Goal: Task Accomplishment & Management: Manage account settings

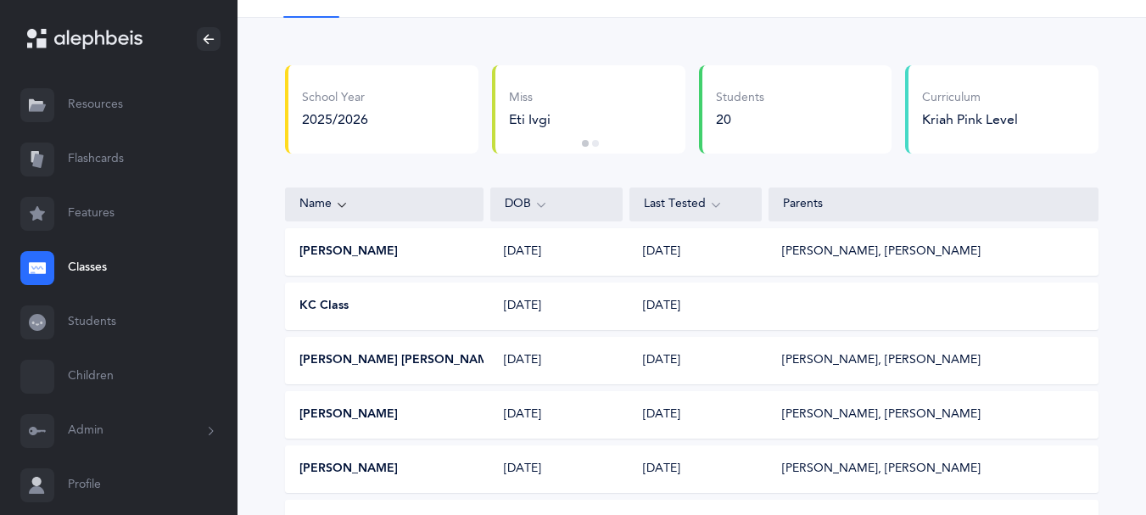
scroll to position [58, 0]
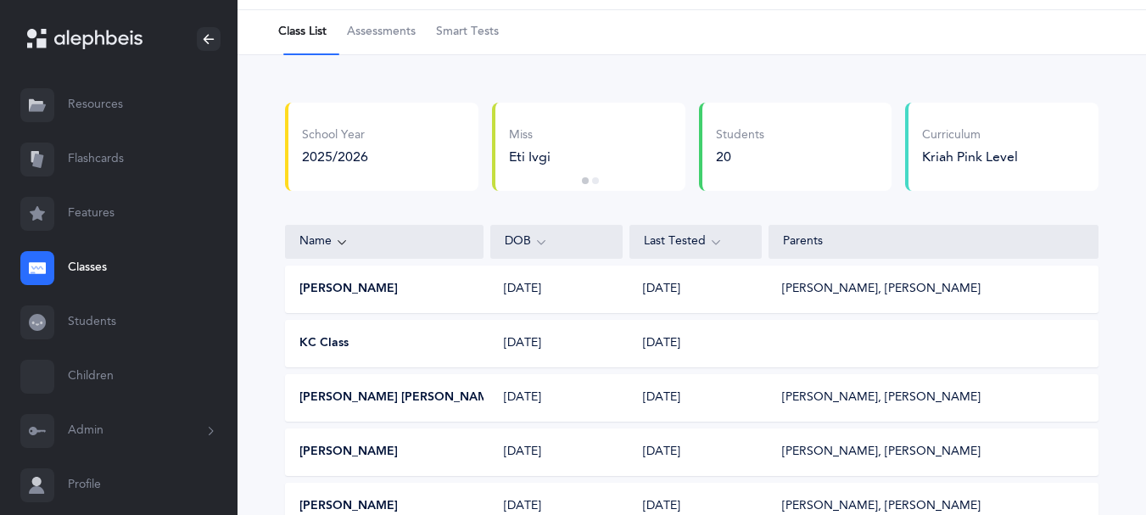
click at [490, 34] on span "Smart Tests" at bounding box center [467, 32] width 63 height 17
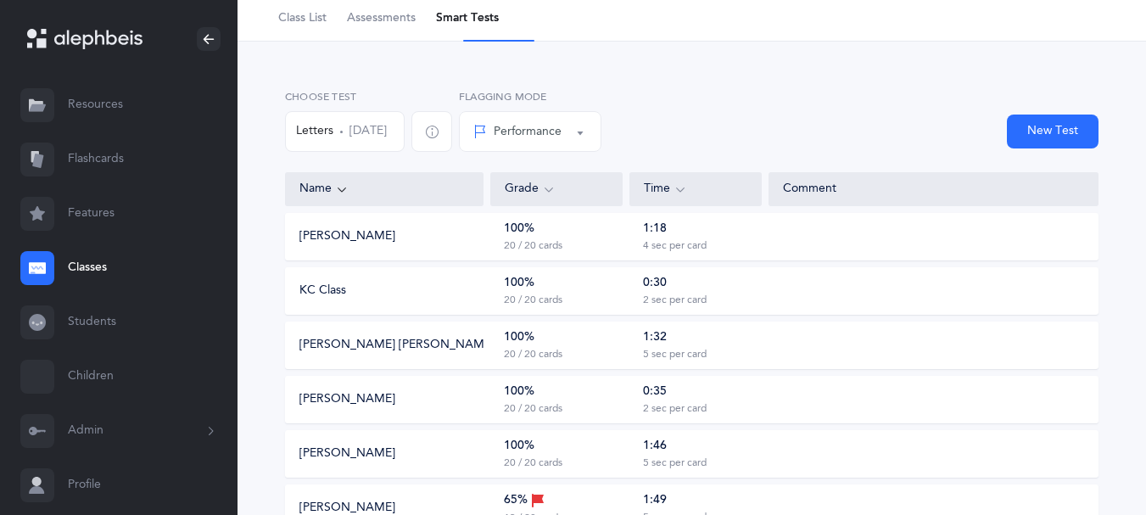
scroll to position [2, 0]
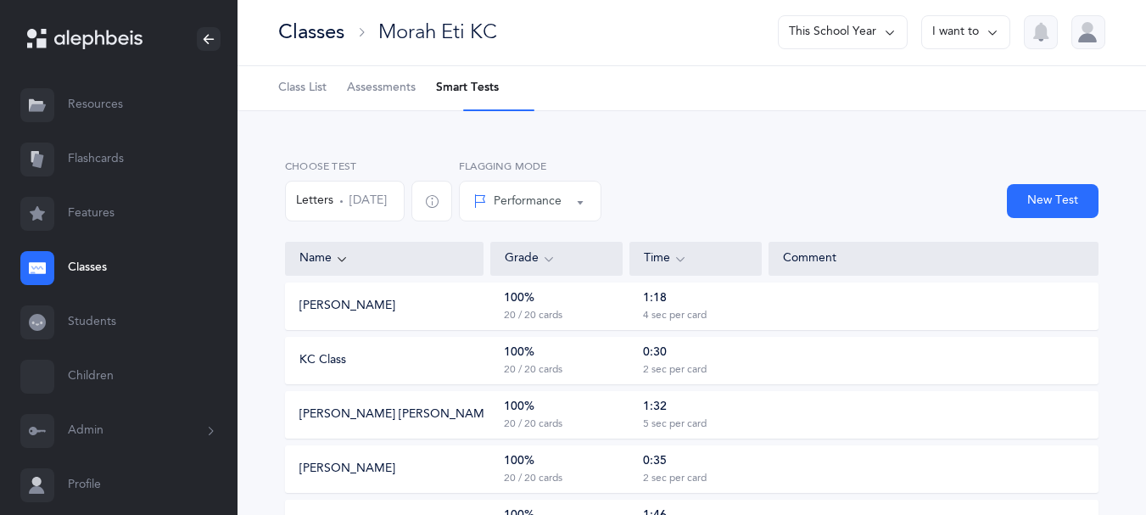
click at [687, 268] on icon at bounding box center [680, 258] width 14 height 19
click at [1042, 210] on button "New Test" at bounding box center [1052, 201] width 92 height 34
select select
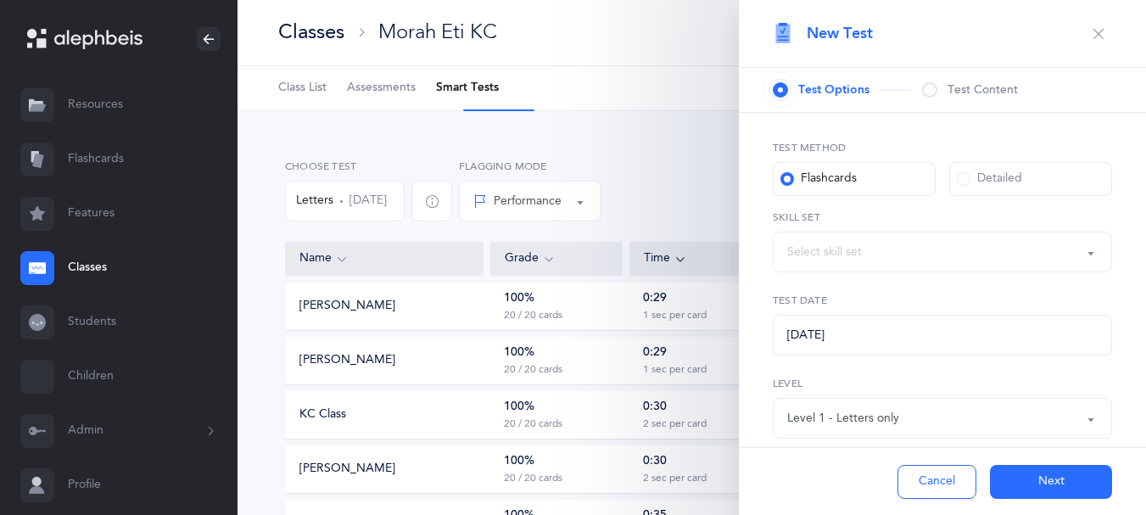
select select "27"
select select "letters-nekudos"
click at [905, 488] on button "Cancel" at bounding box center [936, 482] width 79 height 34
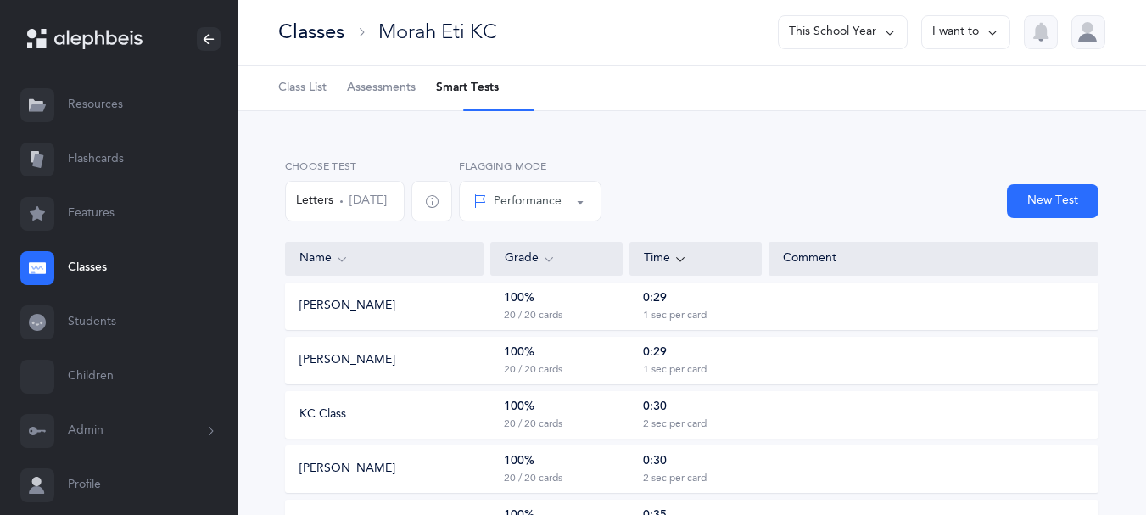
click at [399, 88] on span "Assessments" at bounding box center [381, 88] width 69 height 17
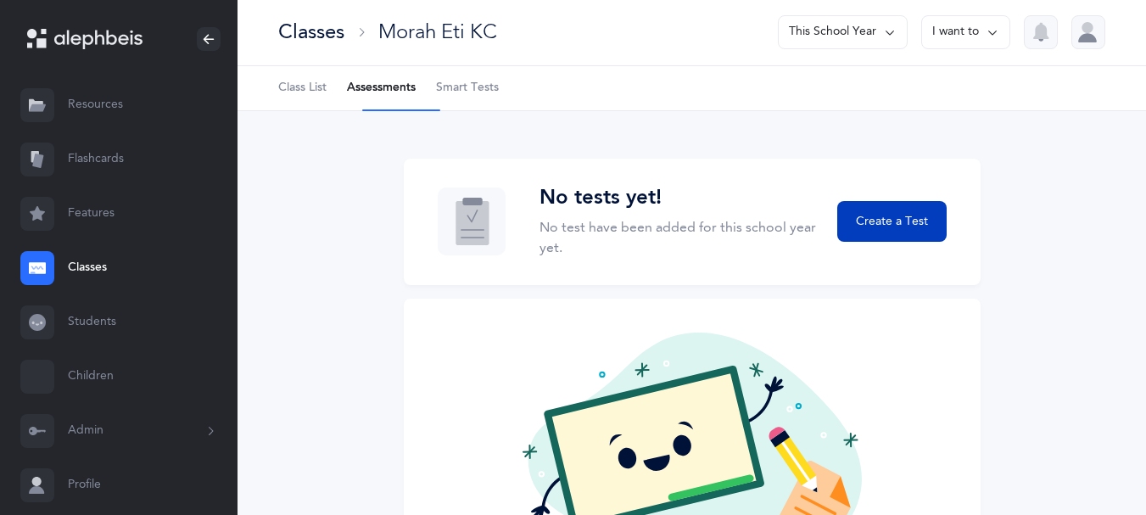
click at [880, 225] on button "Create a Test" at bounding box center [891, 221] width 109 height 41
click at [888, 231] on span "Create a Test" at bounding box center [892, 222] width 72 height 18
click at [886, 225] on button "Create a Test" at bounding box center [891, 221] width 109 height 41
click at [885, 225] on button "Create a Test" at bounding box center [891, 221] width 109 height 41
click at [489, 90] on span "Smart Tests" at bounding box center [467, 88] width 63 height 17
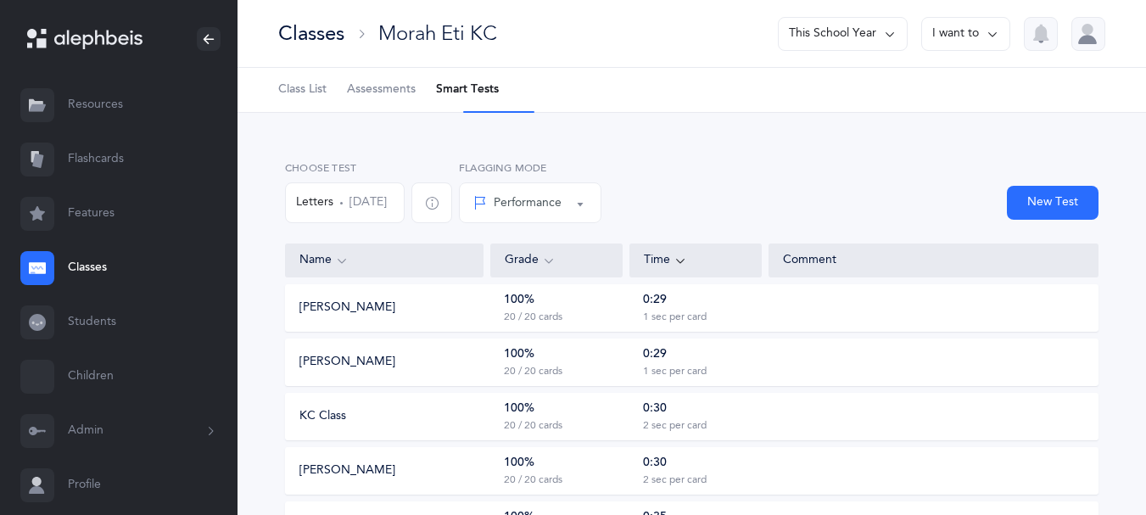
click at [1035, 212] on button "New Test" at bounding box center [1052, 203] width 92 height 34
select select "letters-nekudos"
select select "27"
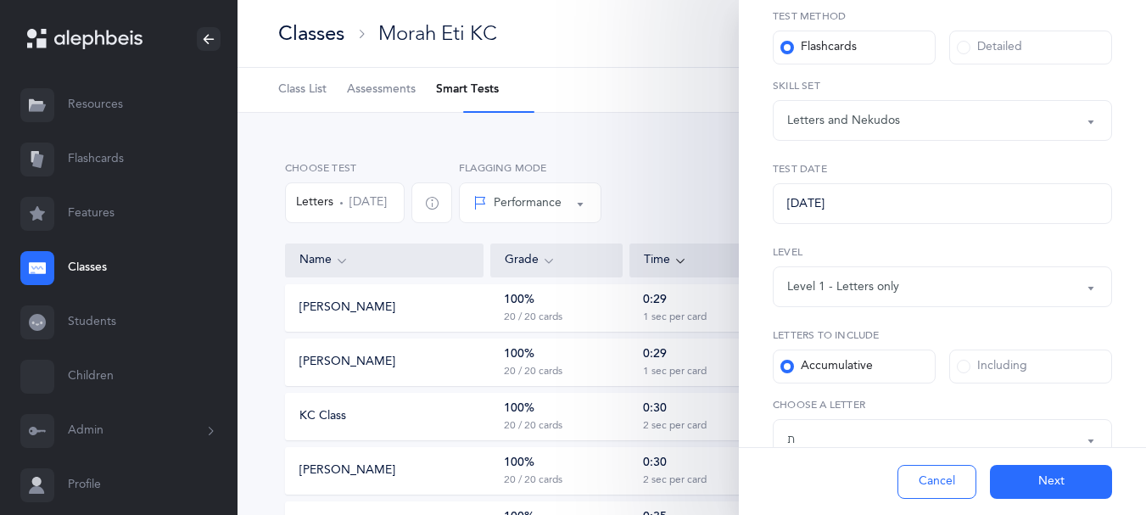
scroll to position [450, 0]
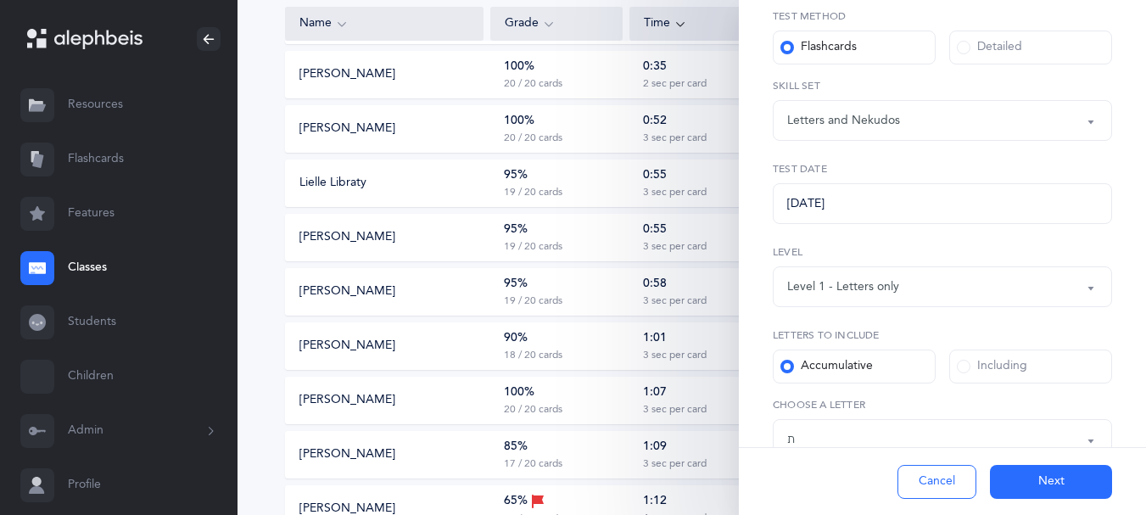
click at [1077, 307] on button "Level 1 - Letters only" at bounding box center [941, 286] width 339 height 41
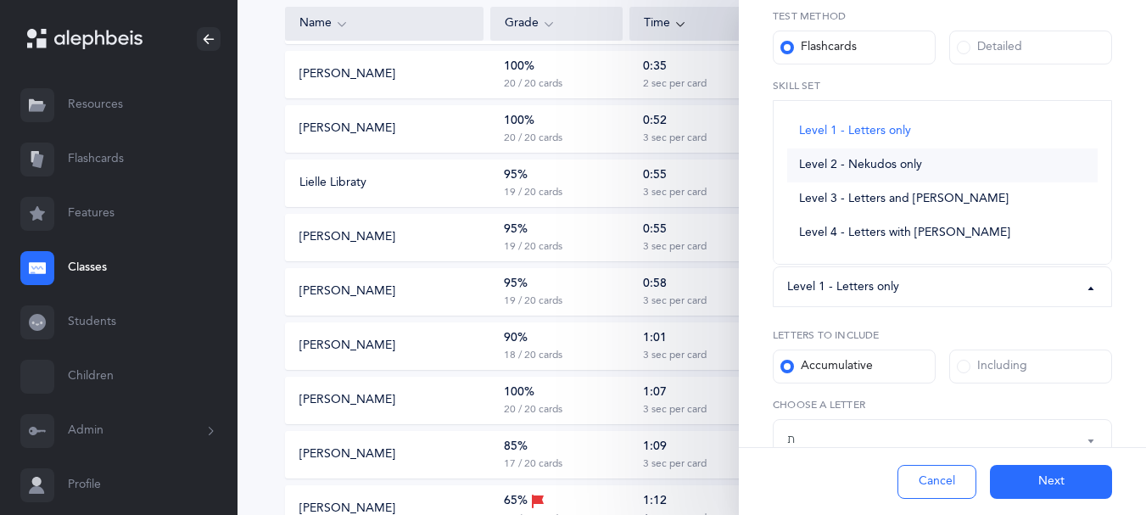
click at [883, 173] on span "Level 2 - Nekudos only" at bounding box center [860, 165] width 123 height 15
select select "2"
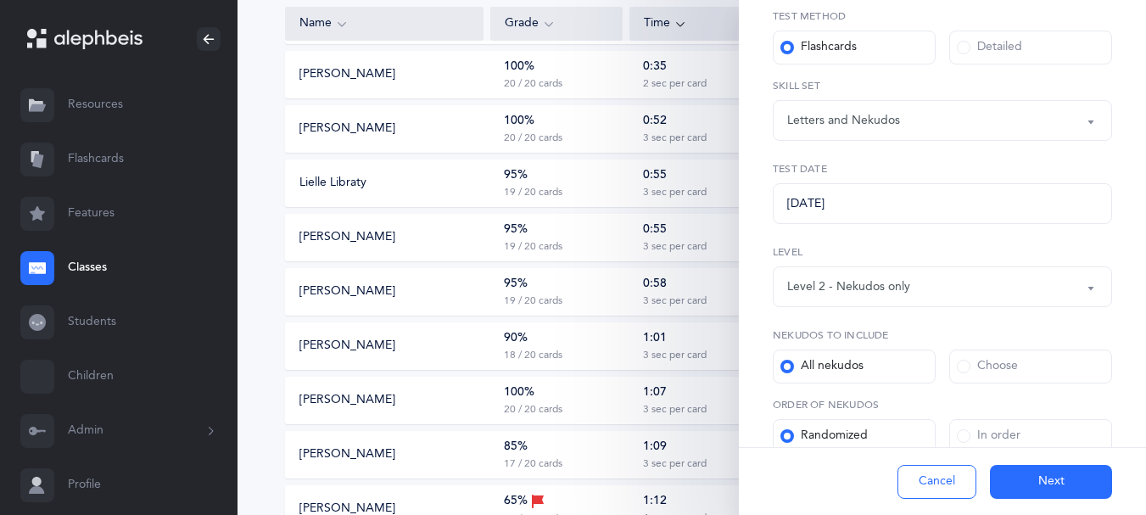
click at [1016, 470] on button "Next" at bounding box center [1051, 482] width 122 height 34
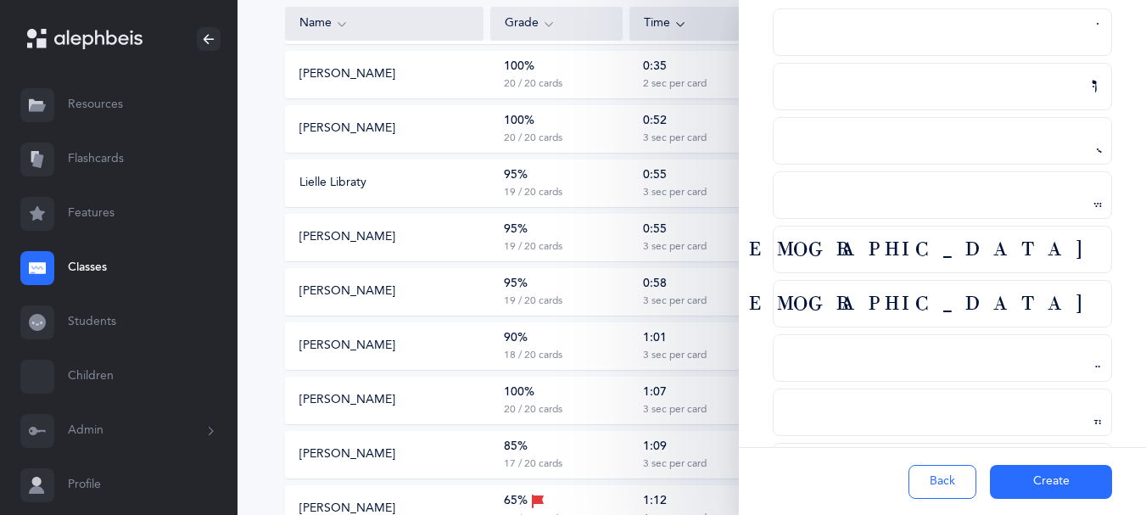
click at [1023, 465] on button "Create" at bounding box center [1051, 482] width 122 height 34
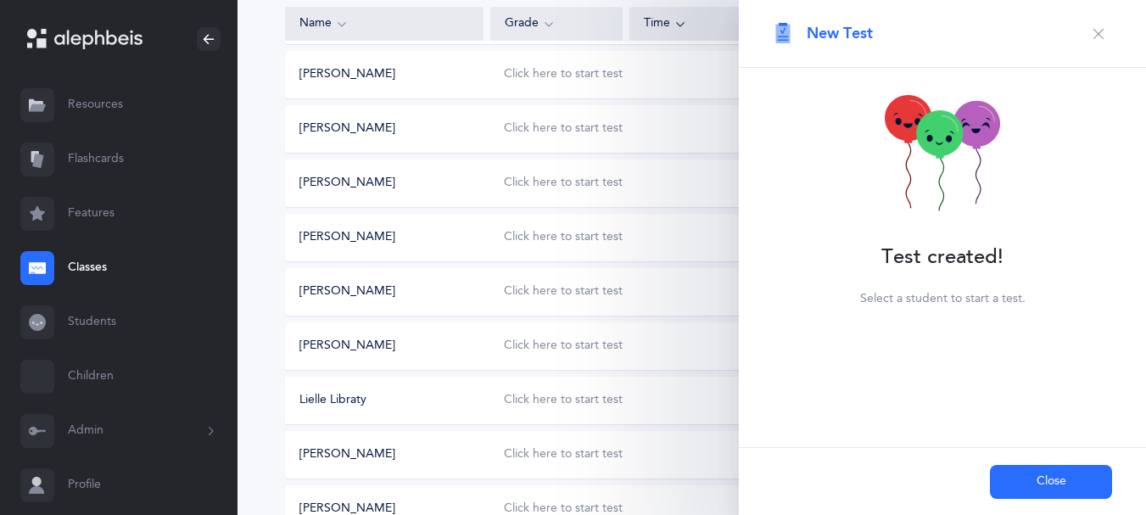
click at [1040, 469] on button "Close" at bounding box center [1051, 482] width 122 height 34
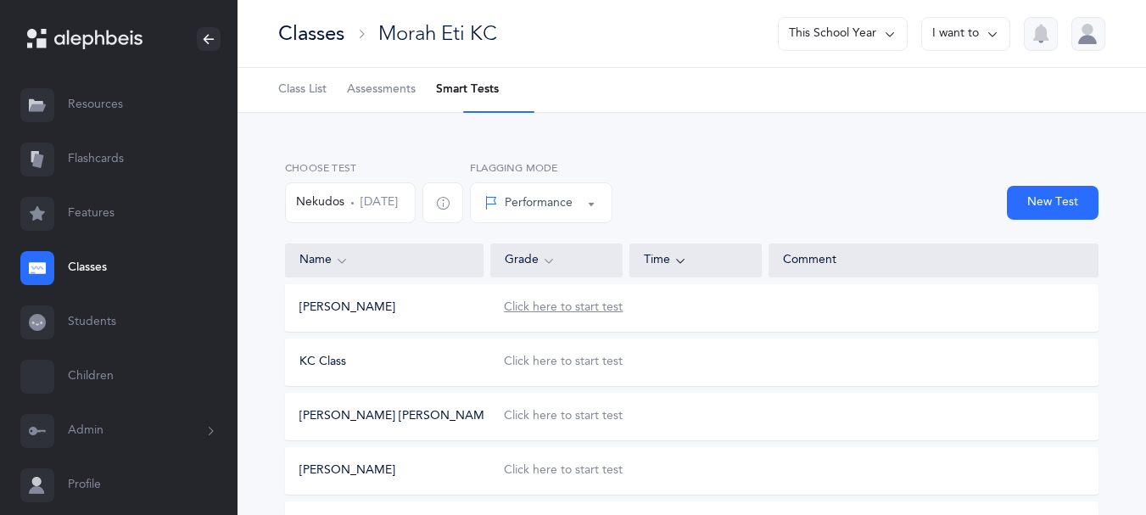
click at [566, 316] on div "Click here to start test" at bounding box center [563, 307] width 119 height 17
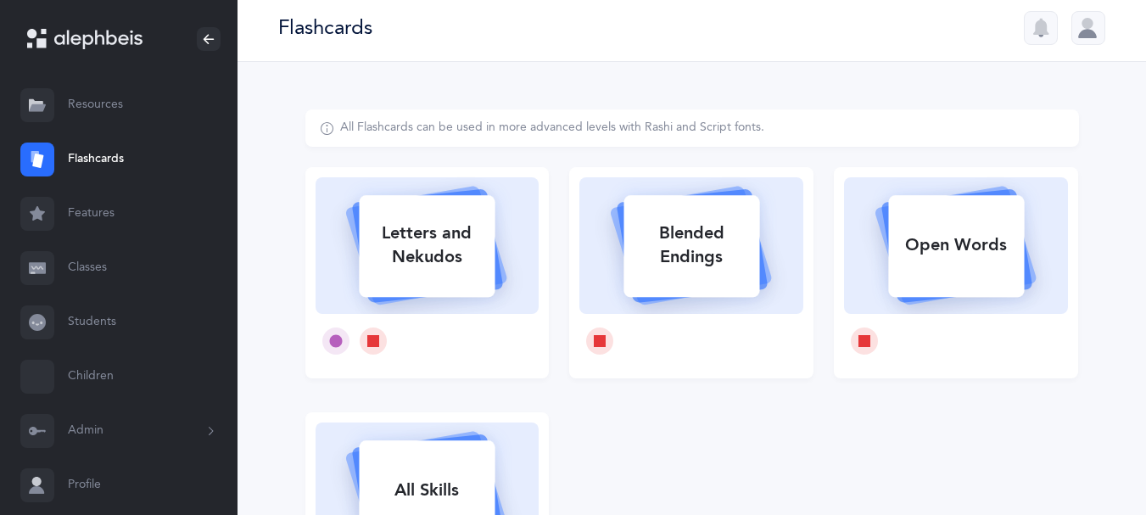
scroll to position [246, 0]
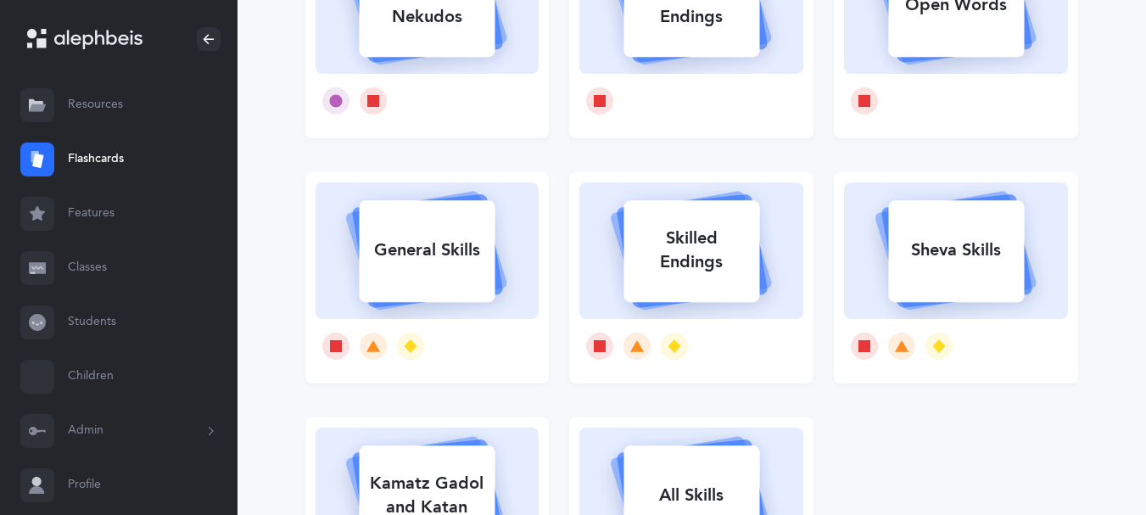
click at [405, 22] on div "Letters and Nekudos" at bounding box center [427, 5] width 136 height 68
select select
select select "single"
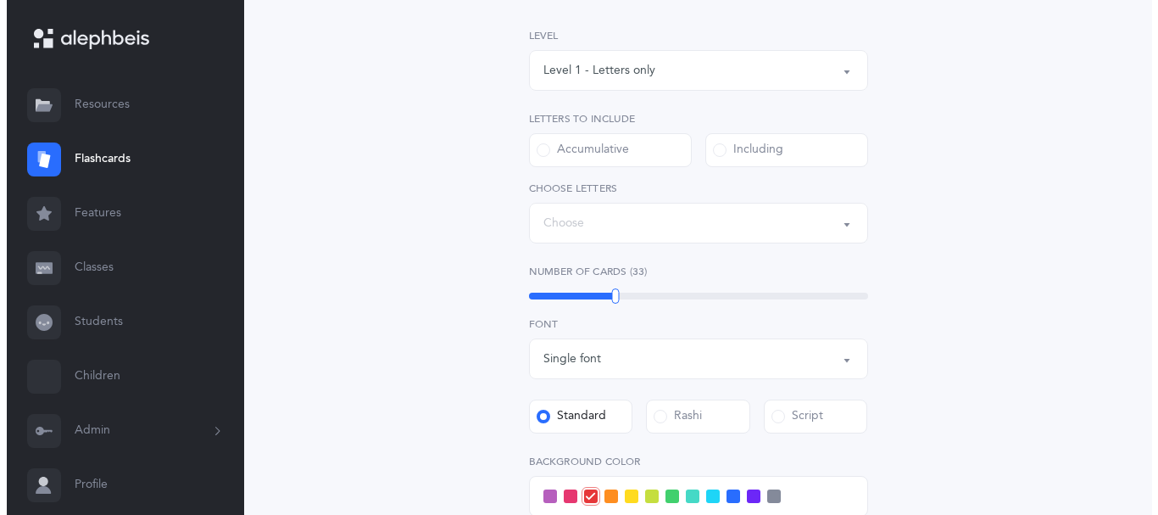
scroll to position [0, 0]
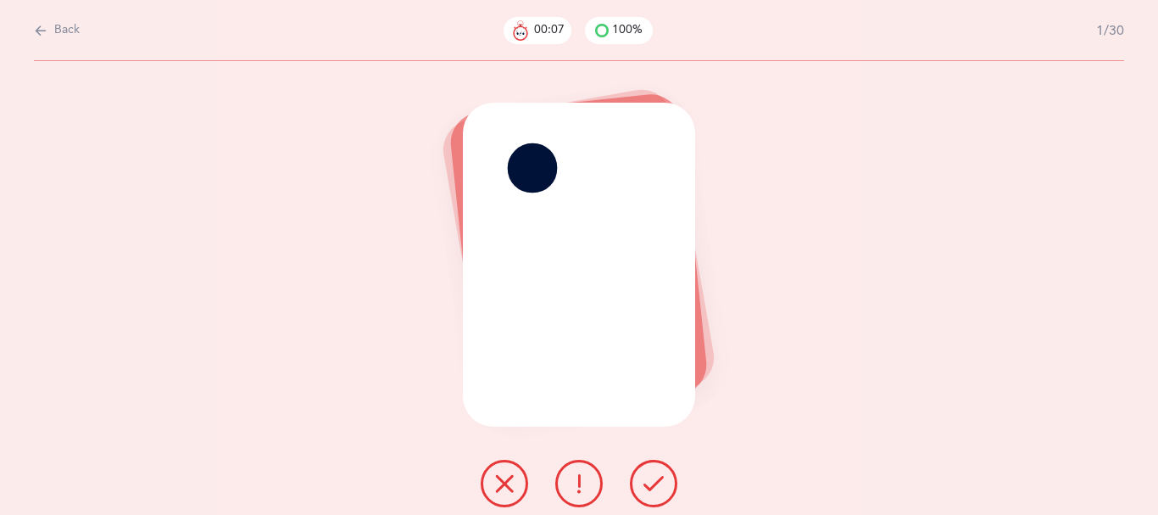
click at [66, 37] on span "Back" at bounding box center [66, 30] width 25 height 17
select select "2"
click at [70, 32] on span "Back" at bounding box center [66, 30] width 25 height 17
select select "2"
click at [74, 30] on span "Back" at bounding box center [66, 30] width 25 height 17
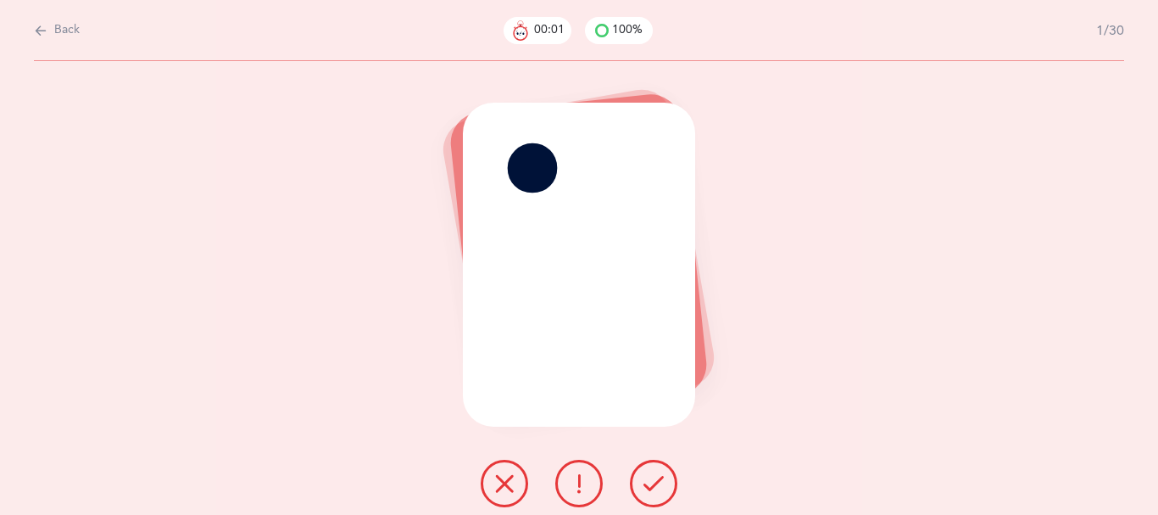
select select "2"
click at [74, 30] on span "Back" at bounding box center [66, 30] width 25 height 17
select select "2"
click at [75, 31] on span "Back" at bounding box center [66, 30] width 25 height 17
select select "2"
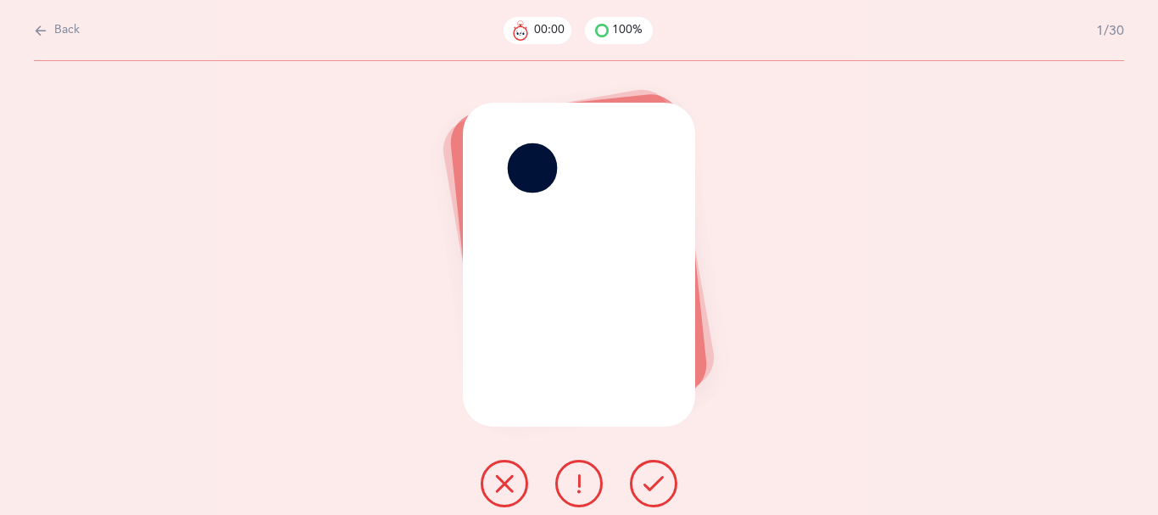
click at [77, 31] on span "Back" at bounding box center [66, 30] width 25 height 17
select select "2"
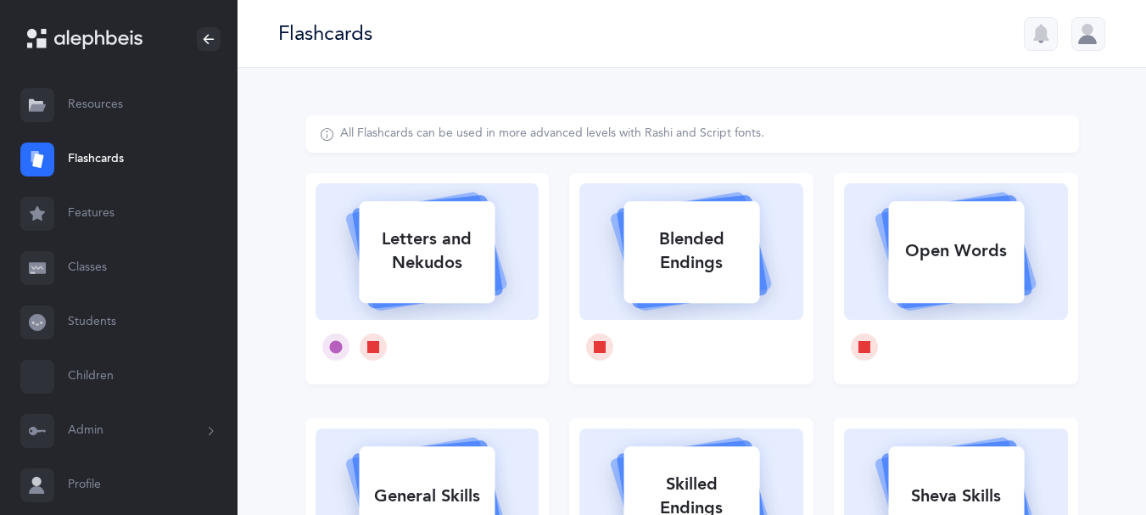
click at [441, 277] on div "Letters and Nekudos" at bounding box center [427, 251] width 136 height 68
select select
select select "single"
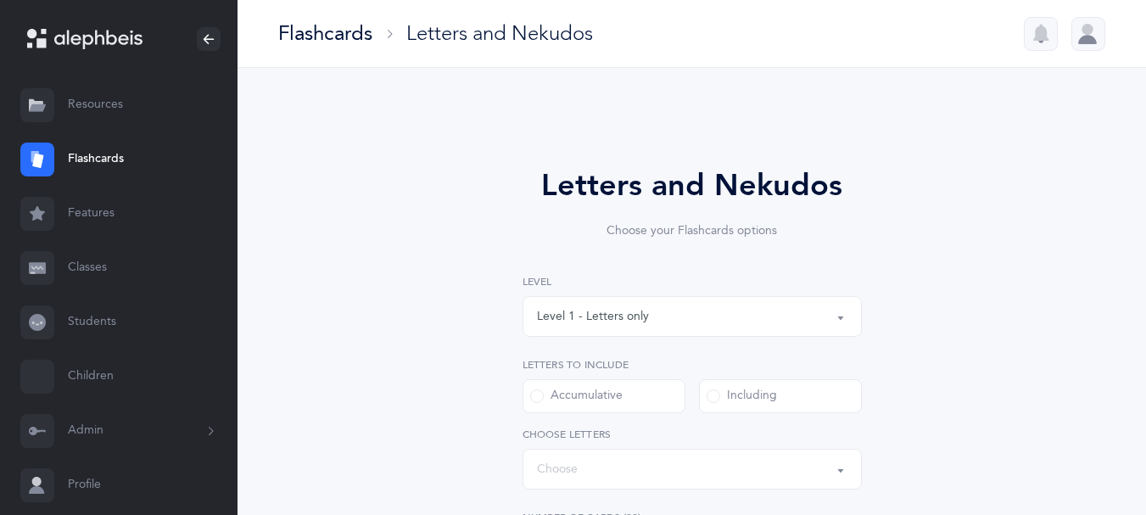
select select "27"
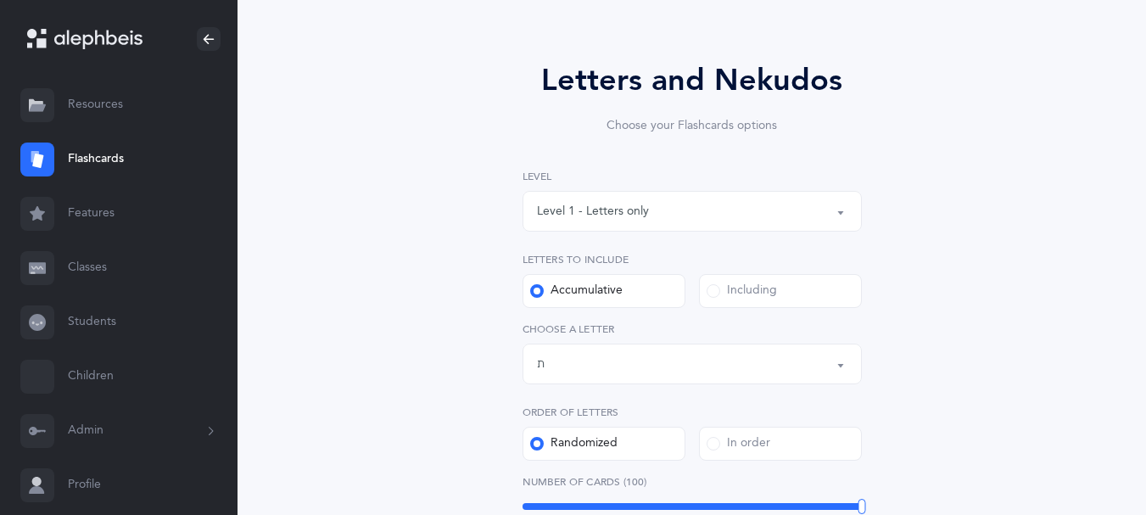
select select "14285"
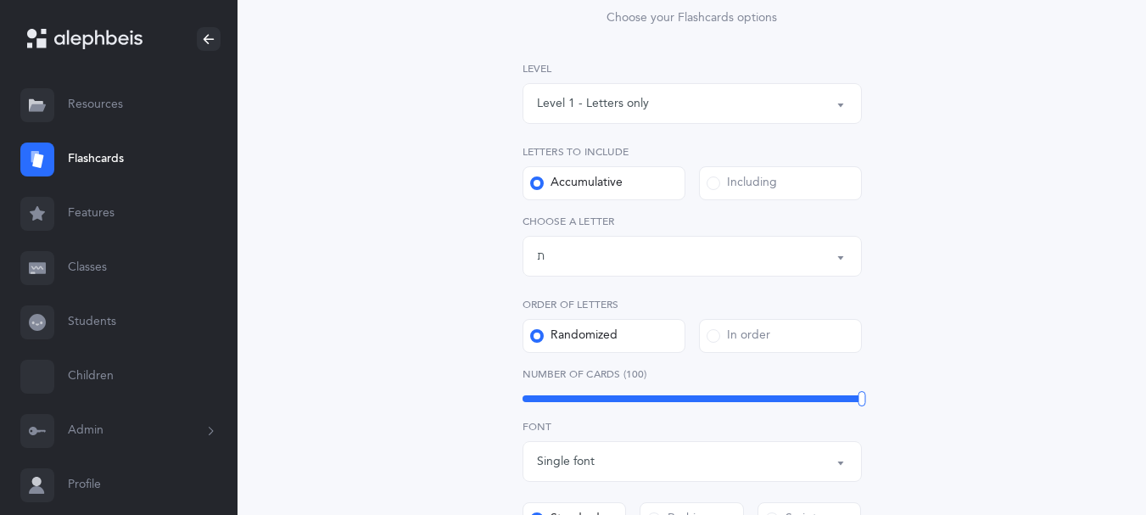
scroll to position [180, 0]
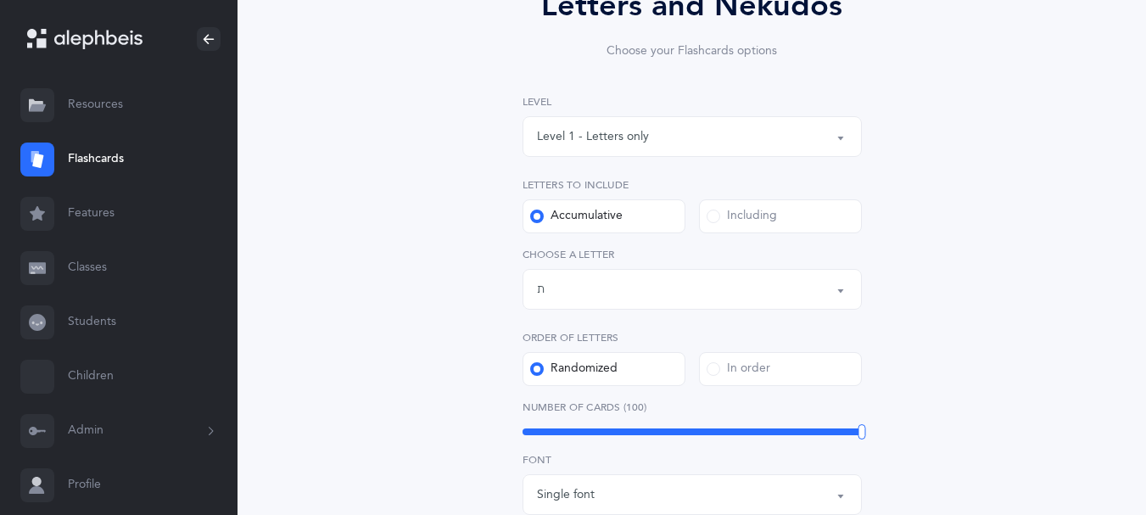
click at [108, 295] on link "Classes" at bounding box center [118, 268] width 237 height 54
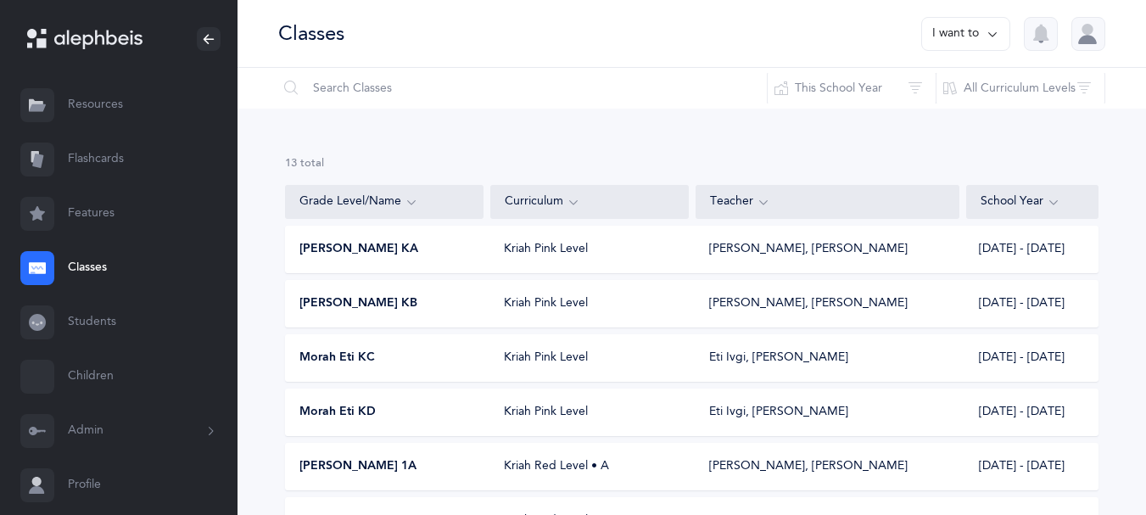
click at [399, 258] on span "Morah Nacy KA" at bounding box center [358, 249] width 119 height 17
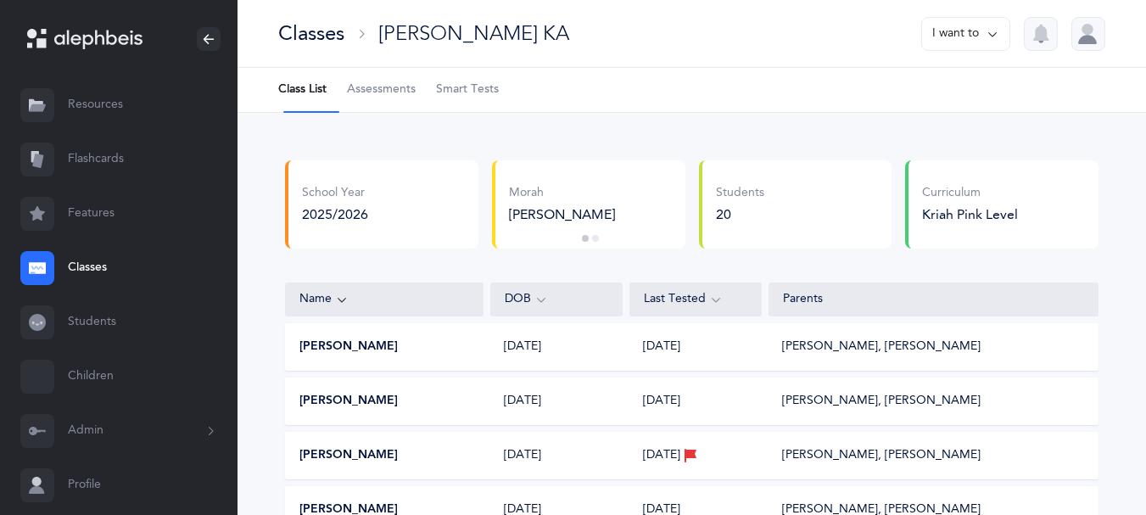
click at [484, 98] on span "Smart Tests" at bounding box center [467, 89] width 63 height 17
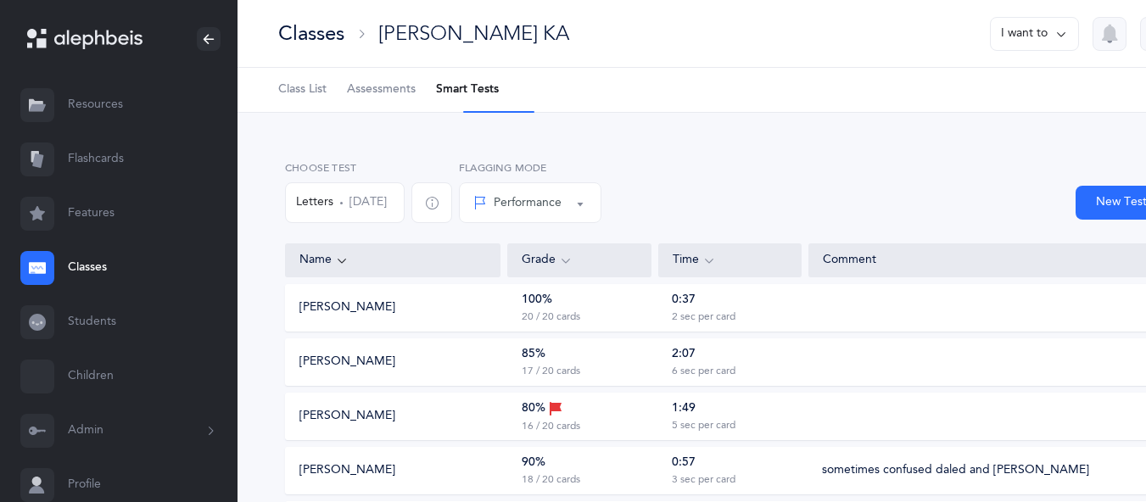
click at [313, 34] on div "Classes" at bounding box center [311, 34] width 66 height 28
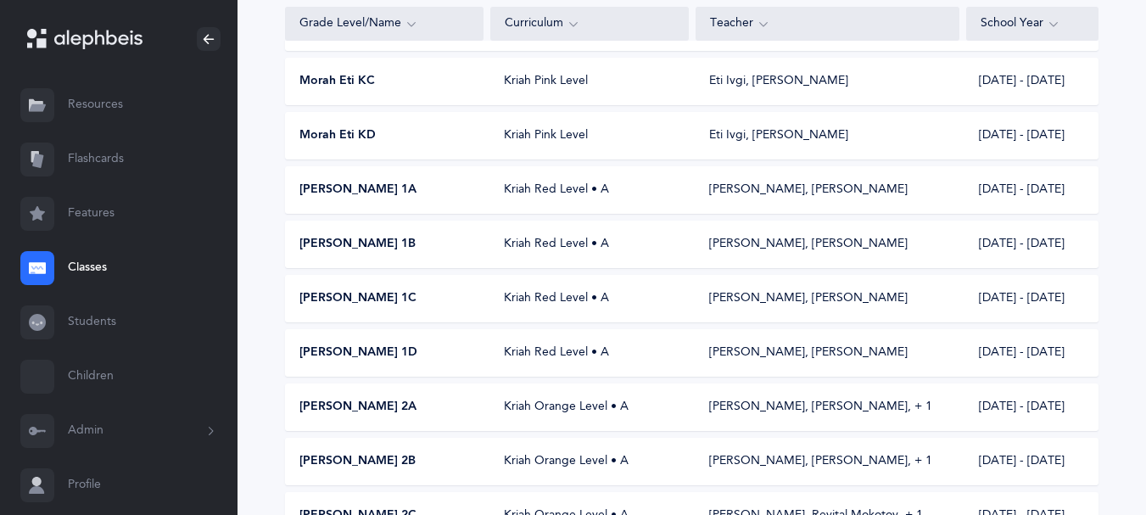
scroll to position [282, 0]
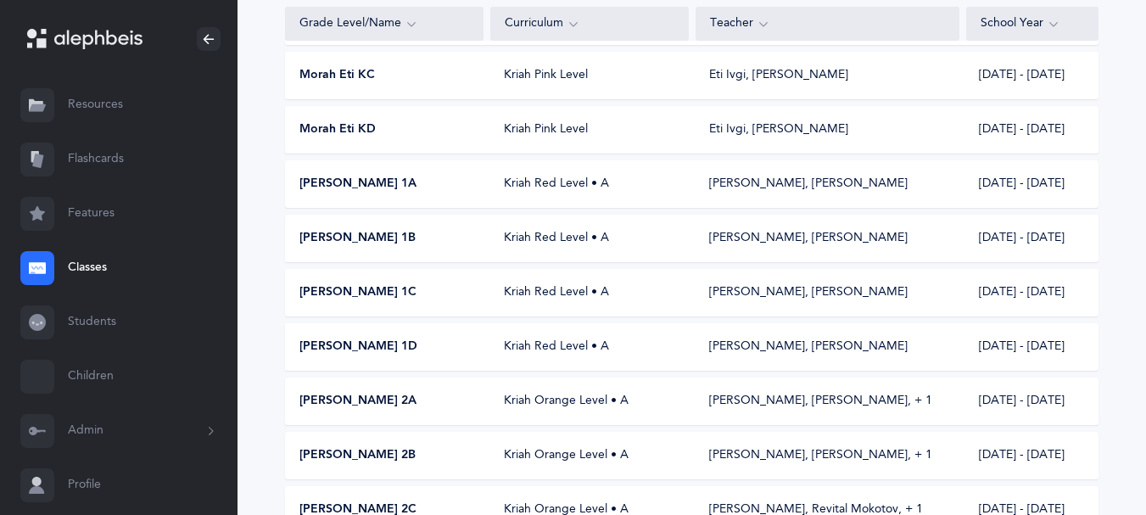
click at [357, 84] on span "Morah Eti KC" at bounding box center [336, 75] width 75 height 17
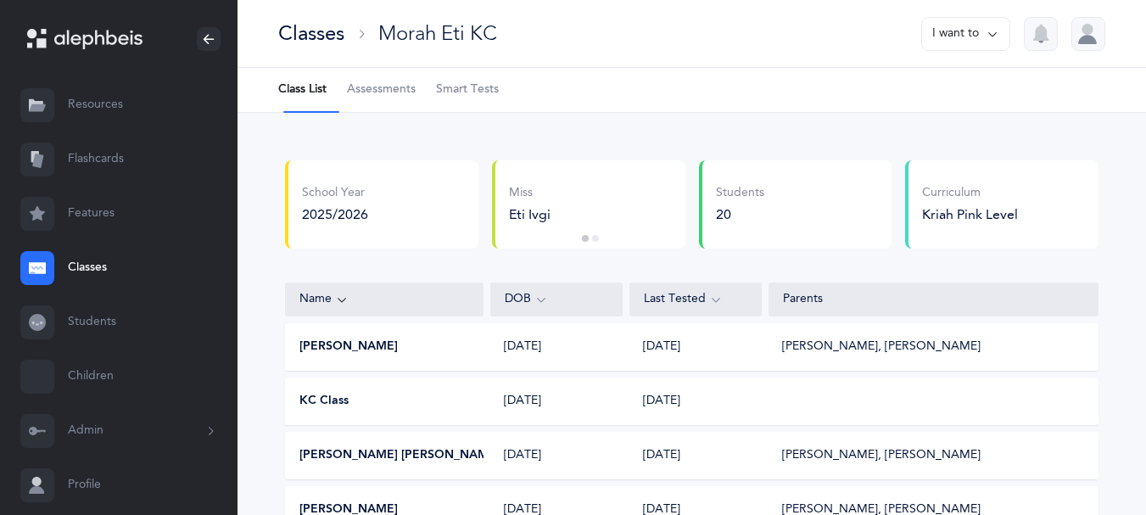
click at [488, 91] on span "Smart Tests" at bounding box center [467, 89] width 63 height 17
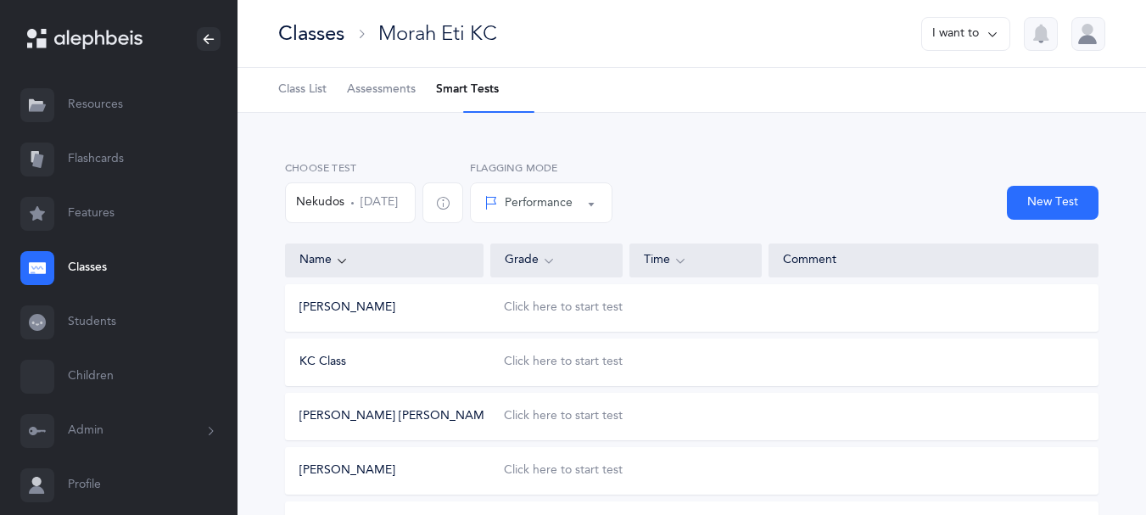
click at [985, 36] on icon at bounding box center [992, 34] width 14 height 19
click at [834, 38] on div "Classes Morah Eti KC I want to Edit class Delete class Print assessments" at bounding box center [691, 34] width 908 height 68
click at [449, 209] on icon "button" at bounding box center [443, 203] width 14 height 14
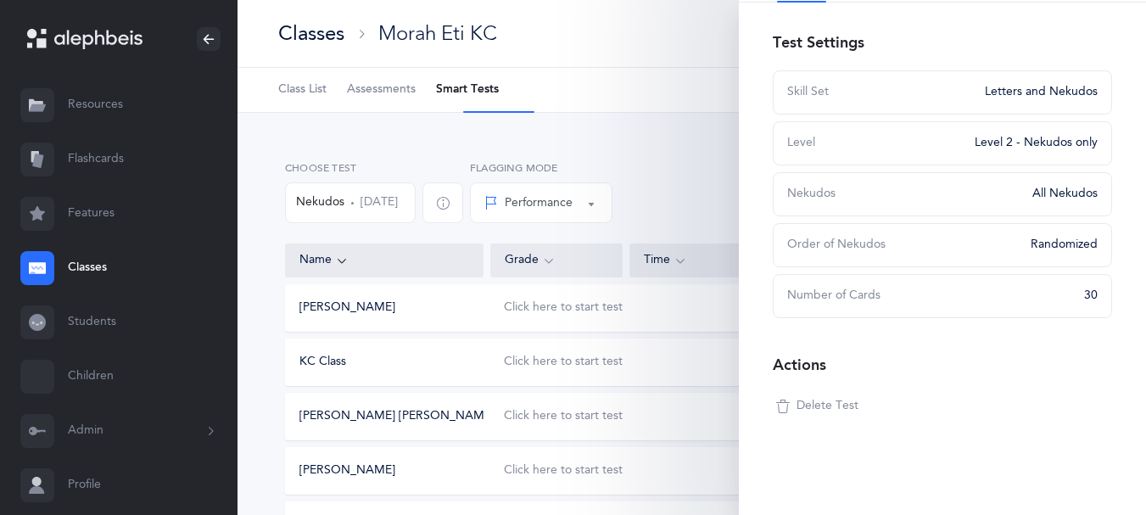
scroll to position [165, 0]
click at [817, 398] on span "Delete Test" at bounding box center [827, 406] width 62 height 17
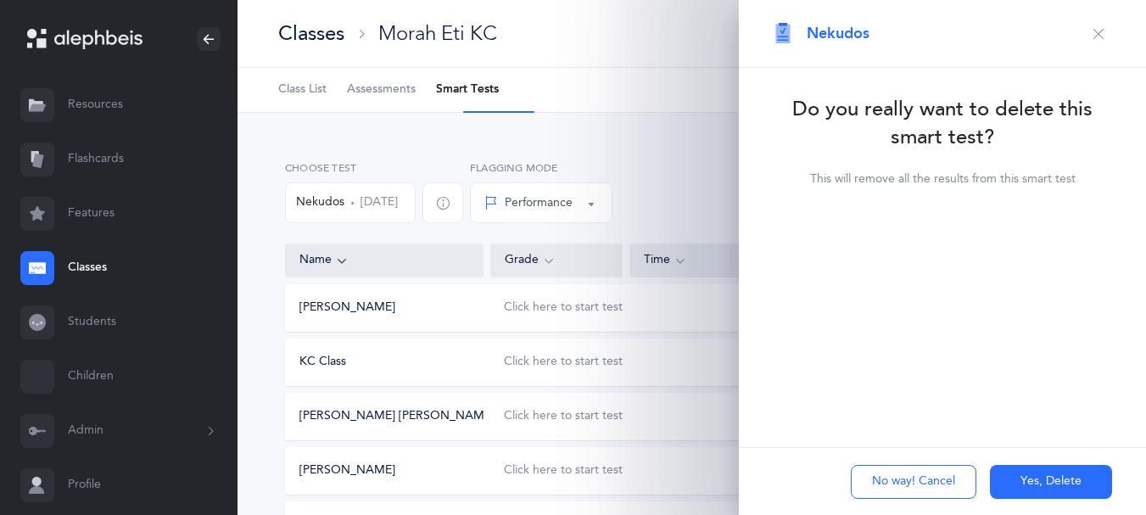
click at [1056, 490] on button "Yes, Delete" at bounding box center [1051, 482] width 122 height 34
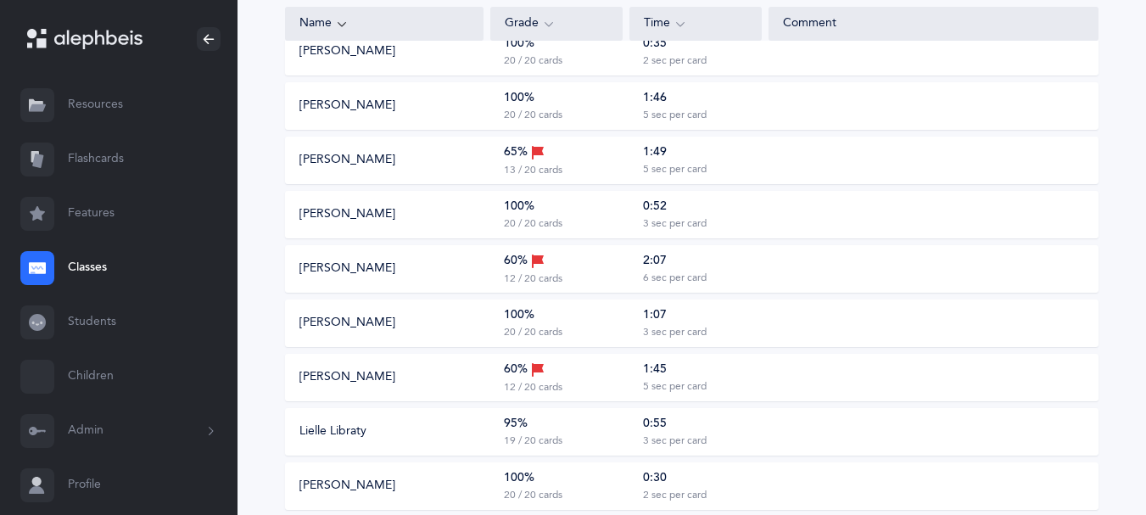
scroll to position [421, 0]
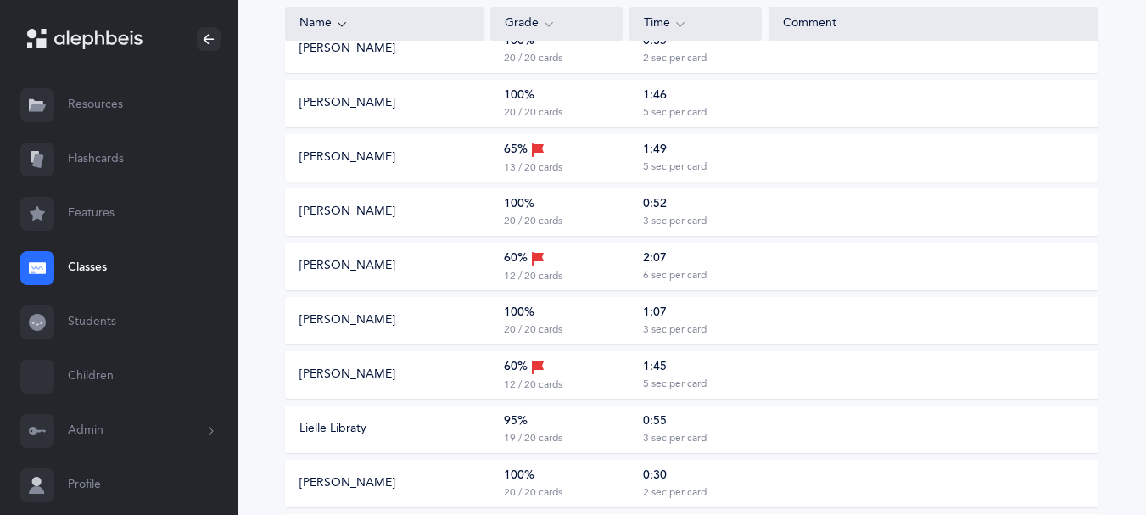
click at [488, 290] on div "Lily Hagler 60% 12 / 20 cards 2:07 6 sec per card" at bounding box center [691, 266] width 813 height 47
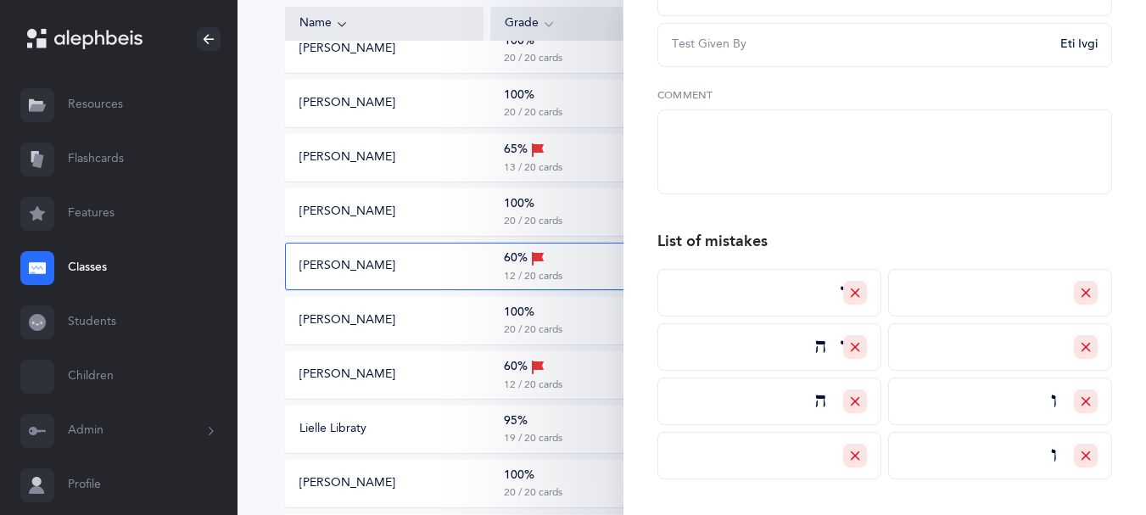
scroll to position [0, 0]
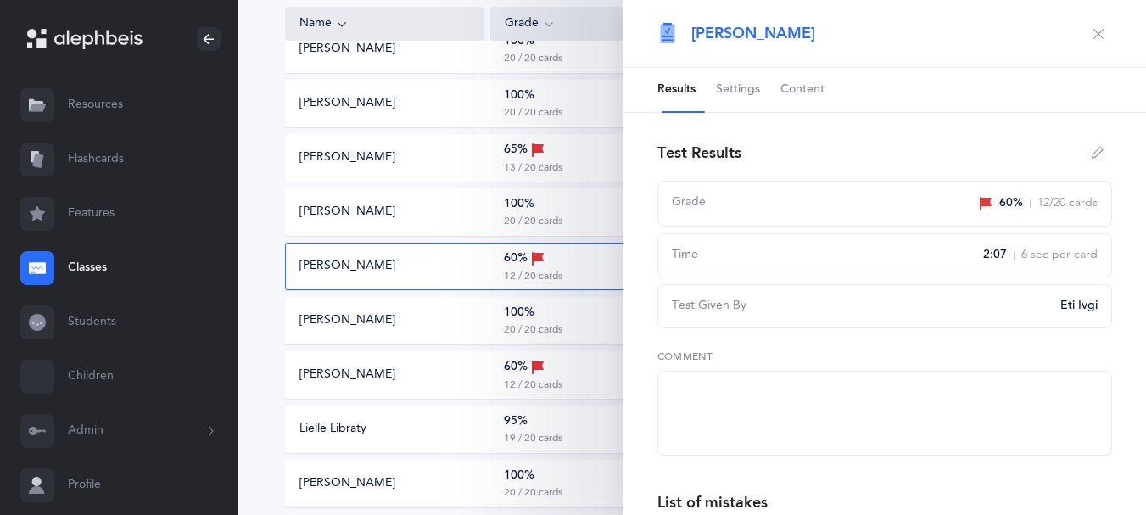
click at [1091, 31] on icon "button" at bounding box center [1098, 34] width 14 height 14
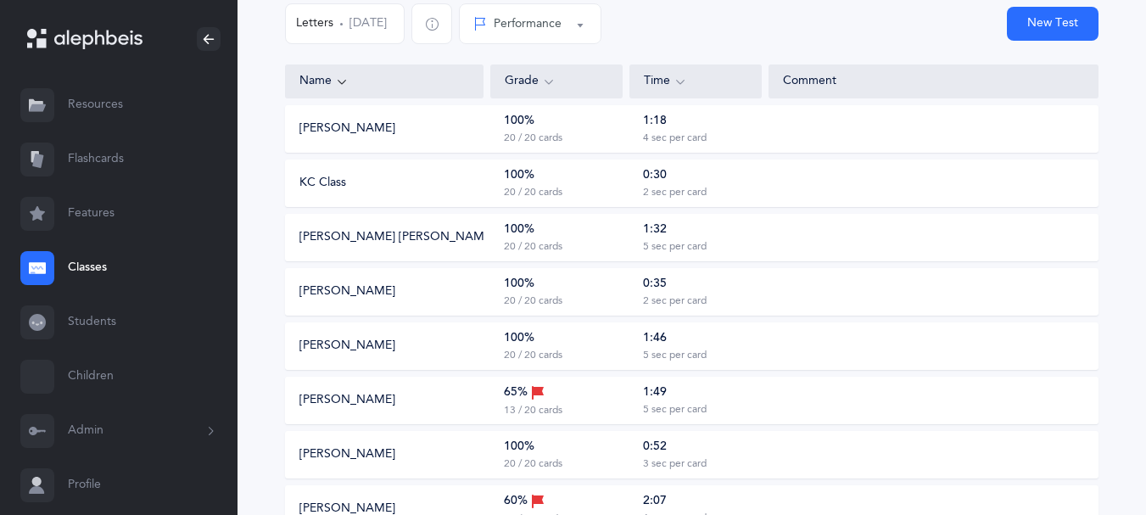
scroll to position [181, 0]
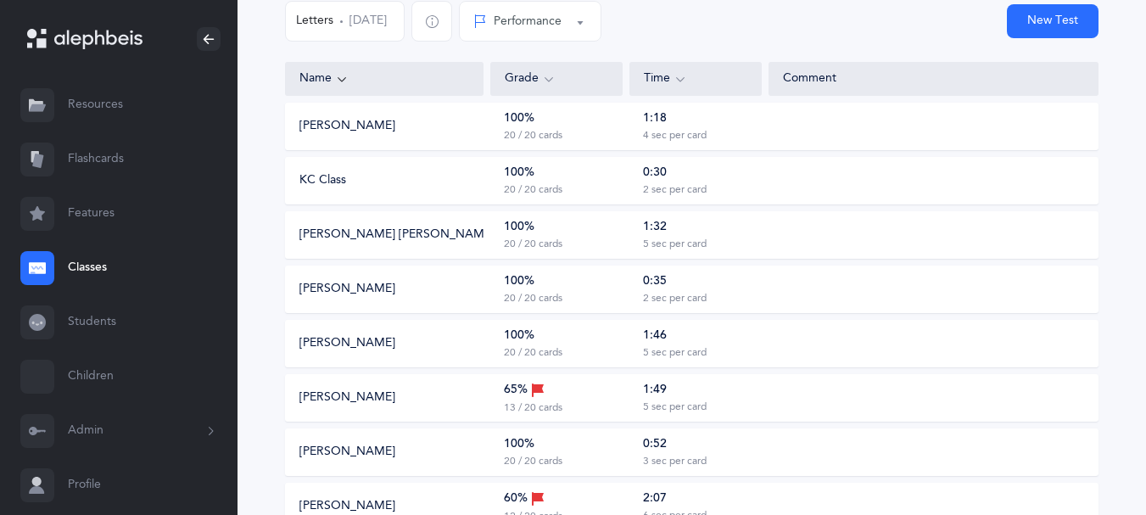
click at [536, 197] on div "100% 20 / 20 cards" at bounding box center [556, 180] width 132 height 32
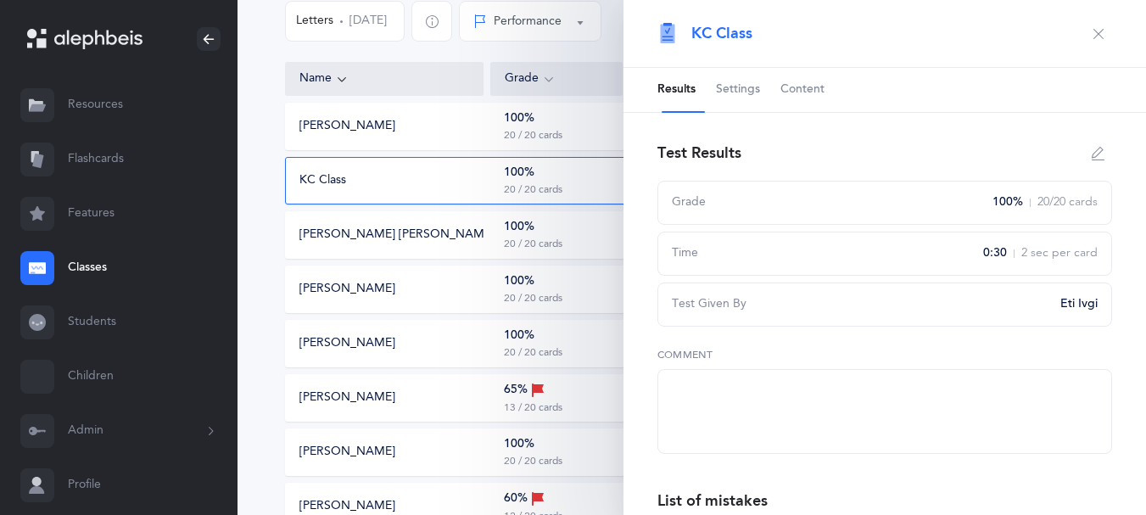
scroll to position [349, 0]
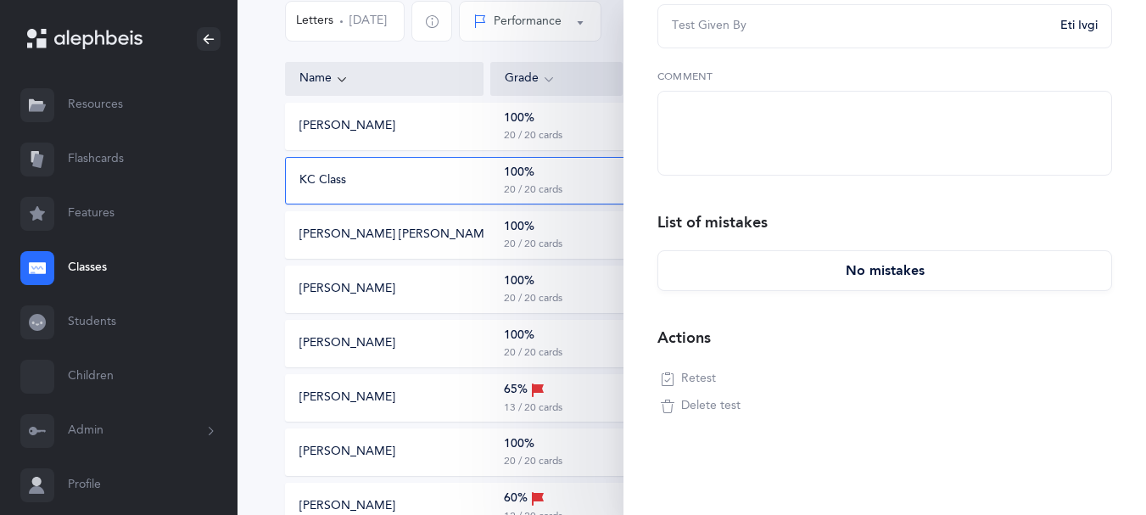
click at [721, 398] on span "Delete test" at bounding box center [710, 406] width 59 height 17
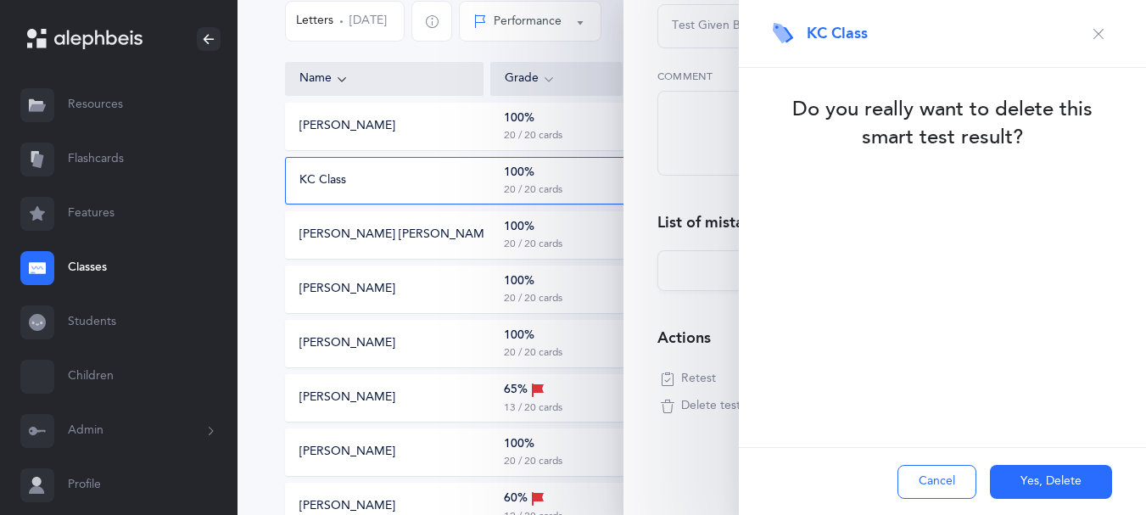
click at [1006, 471] on button "Yes, Delete" at bounding box center [1051, 482] width 122 height 34
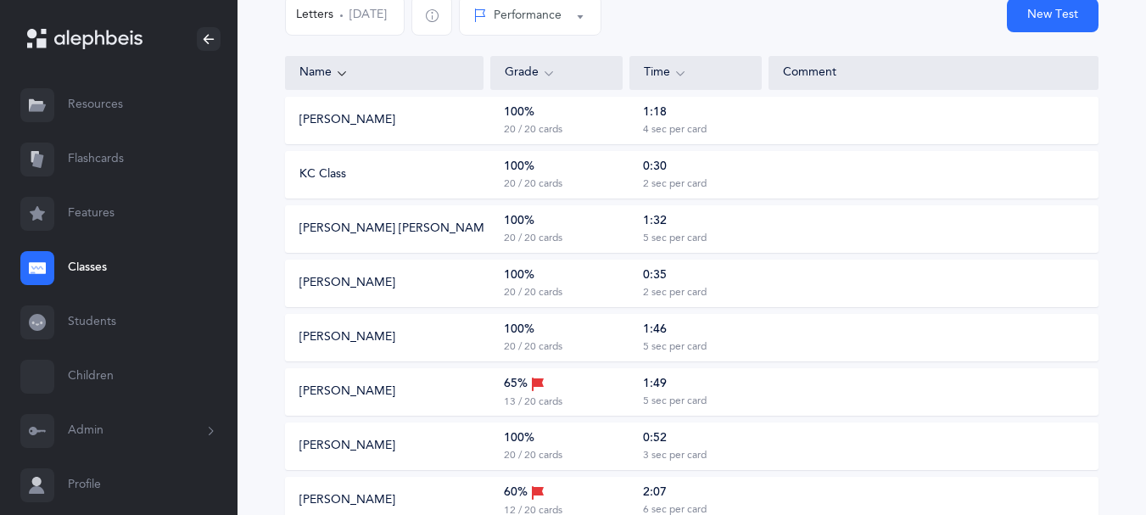
scroll to position [184, 0]
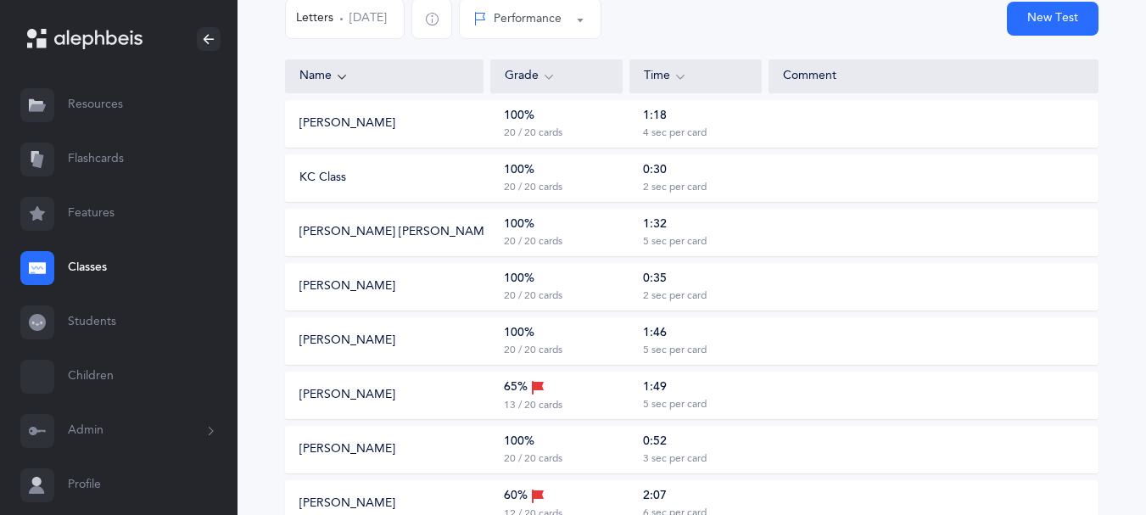
click at [566, 194] on div "100% 20 / 20 cards" at bounding box center [556, 178] width 132 height 32
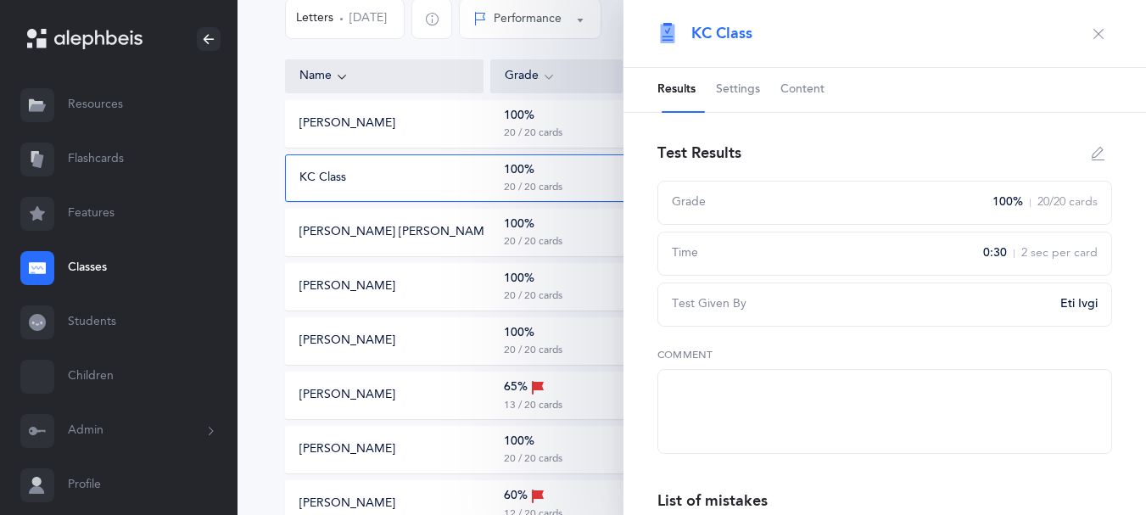
click at [570, 194] on div "100% 20 / 20 cards" at bounding box center [556, 178] width 132 height 32
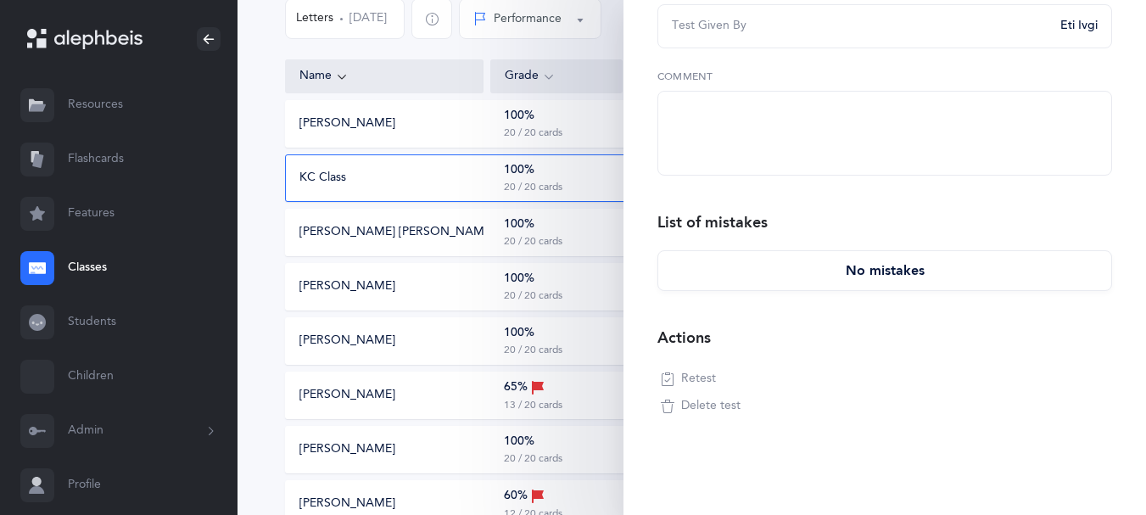
click at [500, 194] on div "100% 20 / 20 cards" at bounding box center [556, 178] width 132 height 32
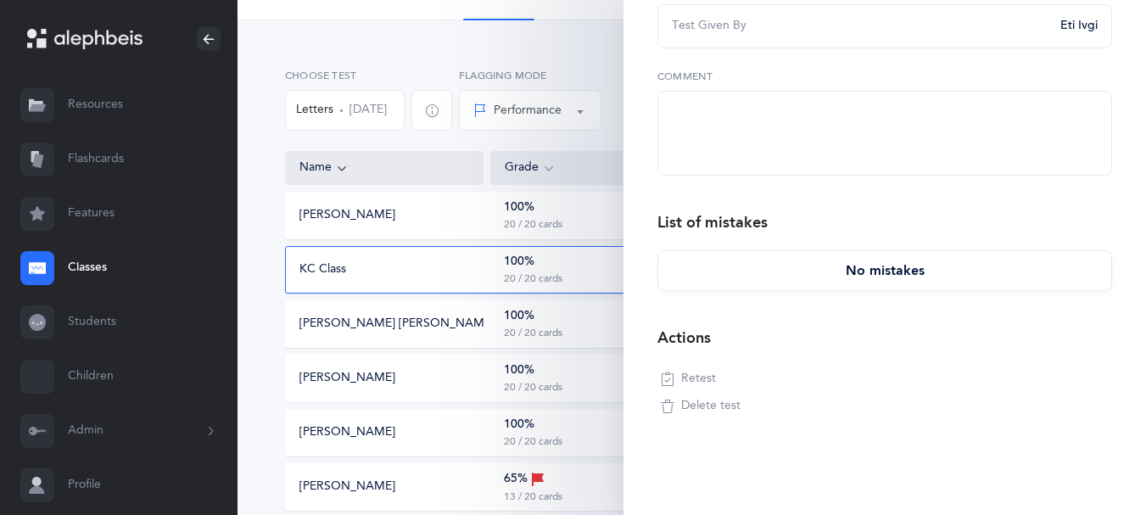
scroll to position [89, 0]
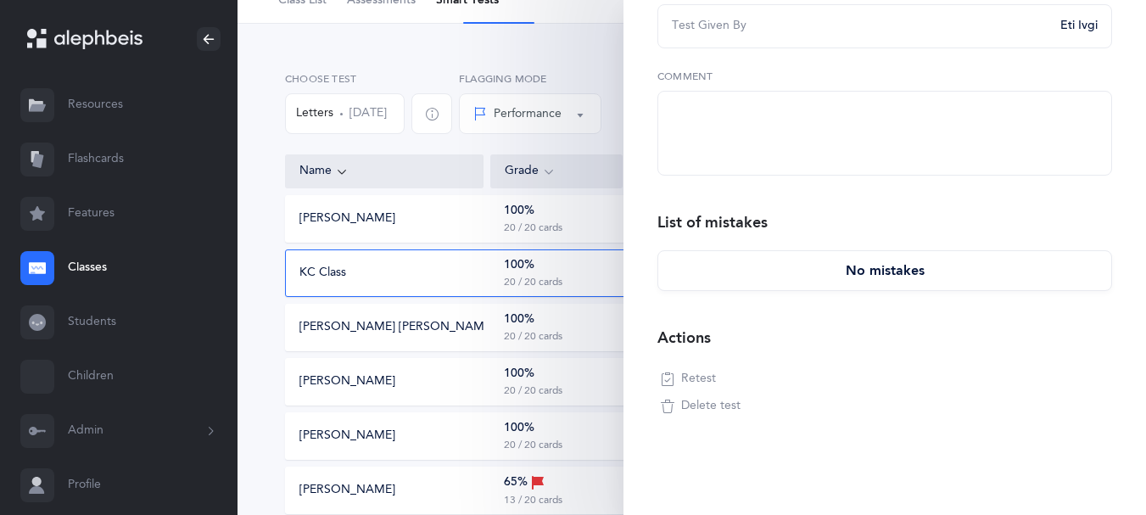
click at [709, 398] on span "Delete test" at bounding box center [710, 406] width 59 height 17
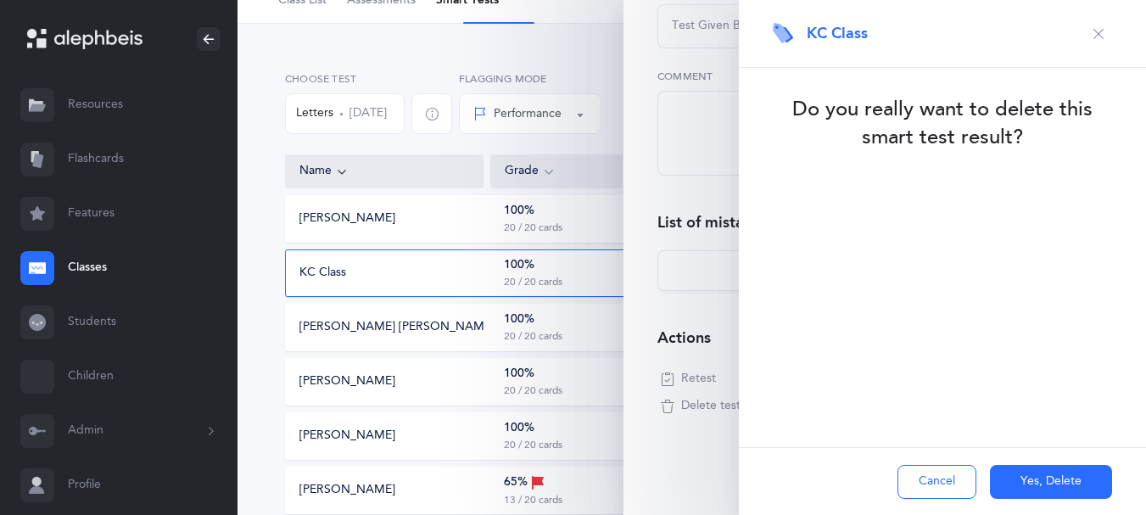
click at [1006, 479] on button "Yes, Delete" at bounding box center [1051, 482] width 122 height 34
click at [924, 477] on button "Cancel" at bounding box center [936, 482] width 79 height 34
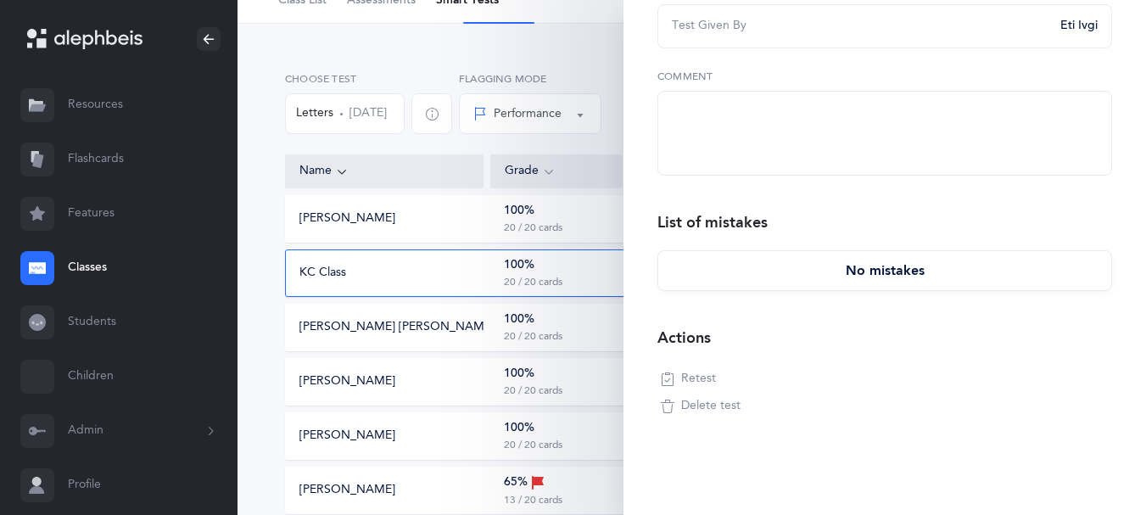
click at [471, 282] on div "KC Class" at bounding box center [385, 273] width 198 height 17
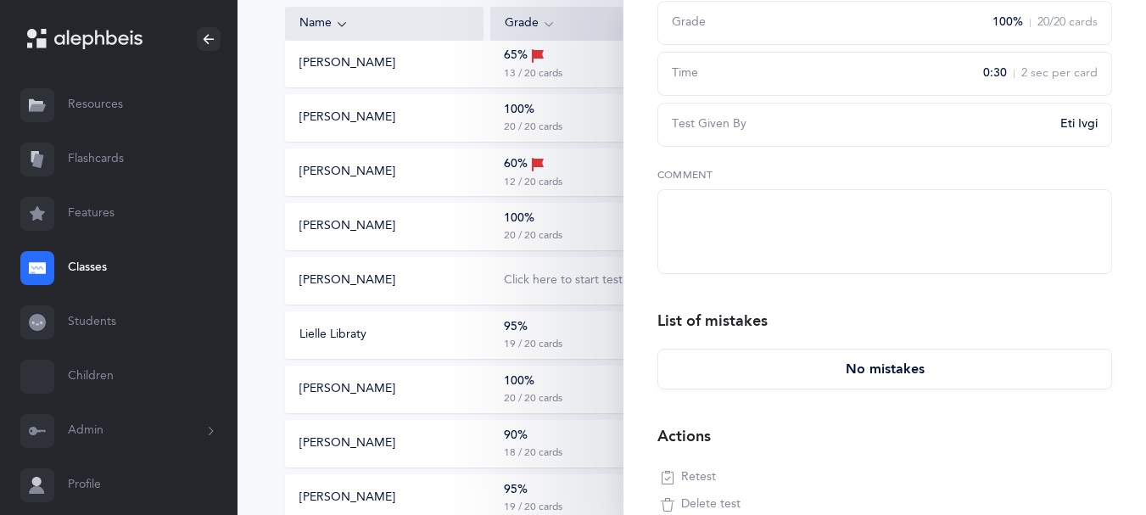
scroll to position [0, 0]
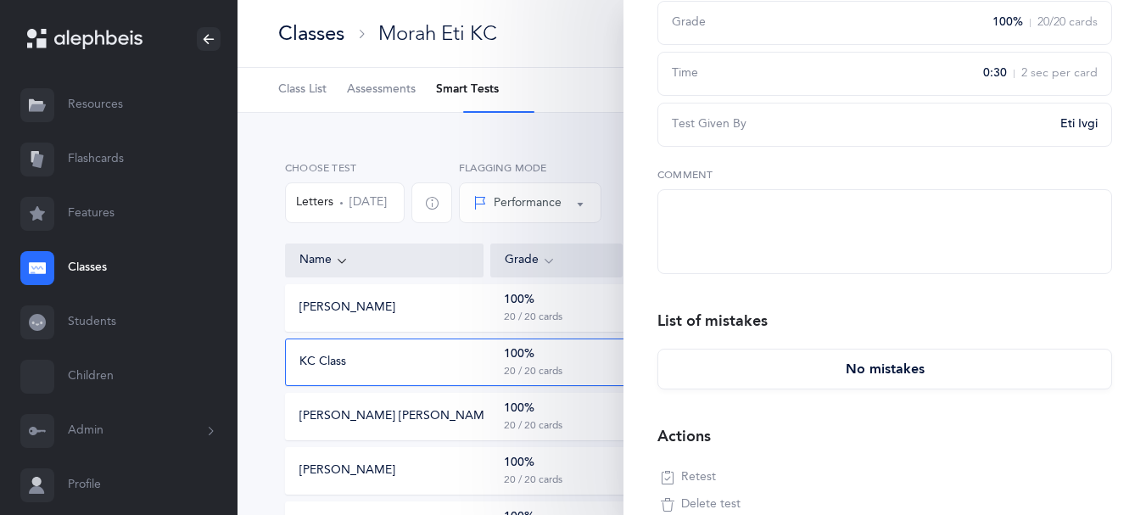
click at [507, 363] on div "100%" at bounding box center [519, 354] width 31 height 17
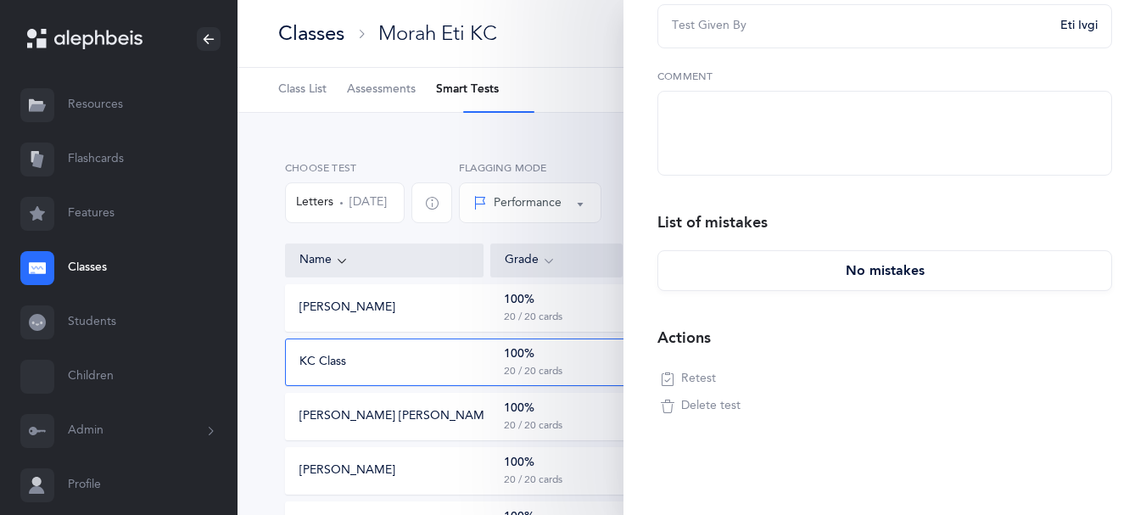
scroll to position [349, 0]
click at [705, 371] on span "Retest" at bounding box center [698, 379] width 35 height 17
click at [711, 398] on span "Delete test" at bounding box center [710, 406] width 59 height 17
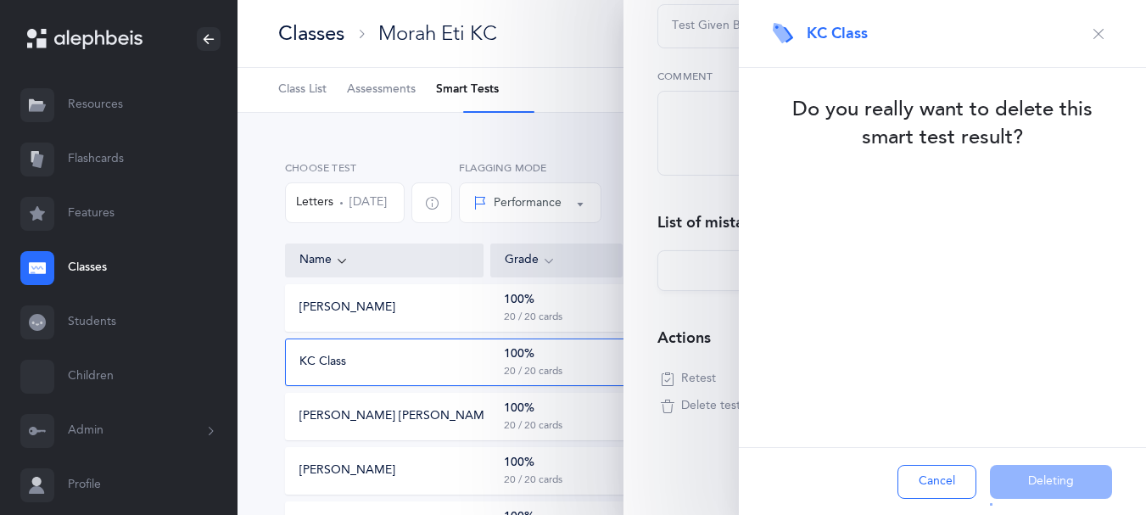
click at [1020, 471] on div "Cancel Deleting" at bounding box center [942, 481] width 407 height 68
click at [1091, 34] on icon "button" at bounding box center [1098, 34] width 14 height 14
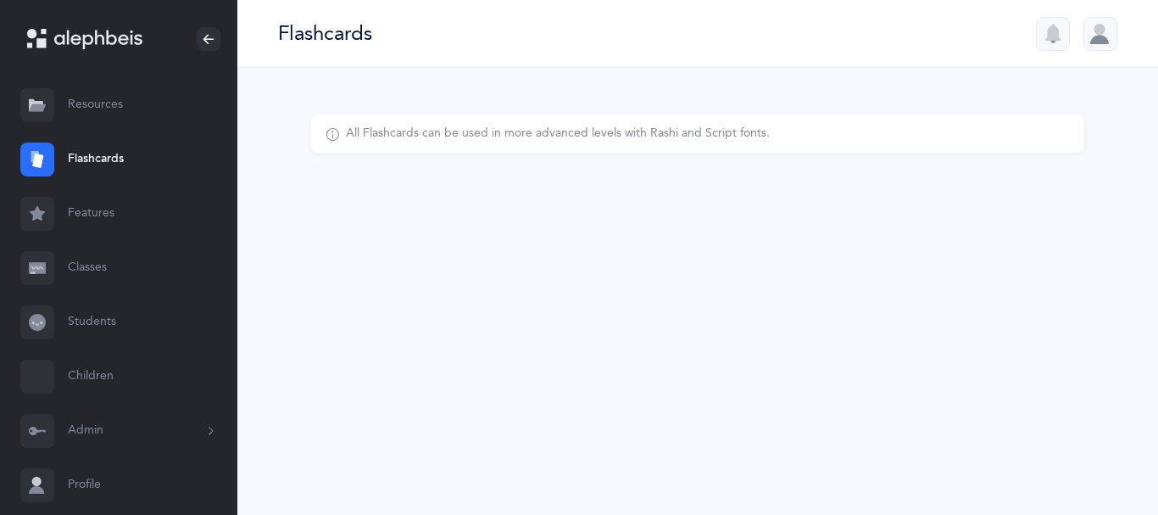
select select
select select "single"
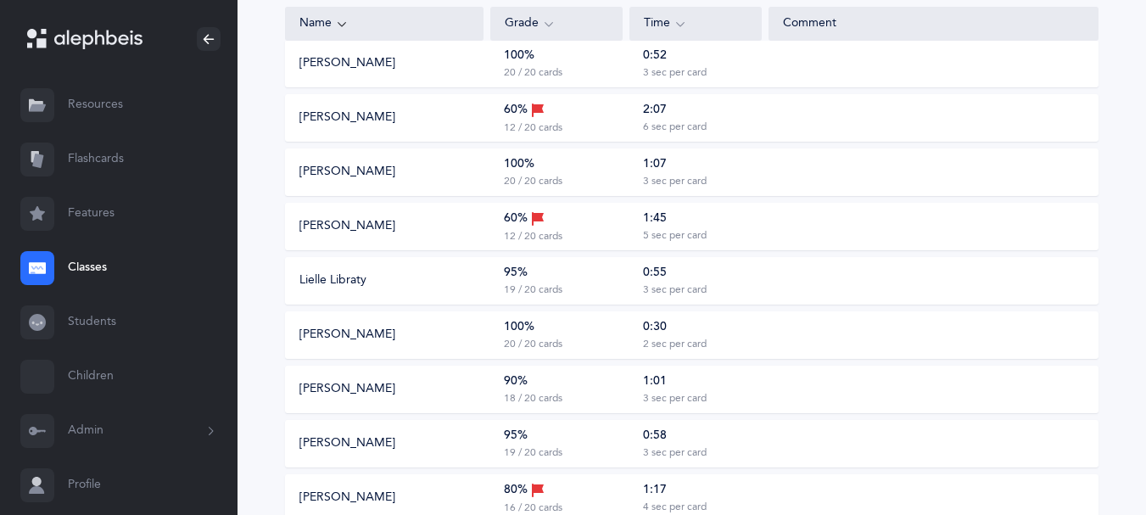
scroll to position [1081, 0]
